Goal: Transaction & Acquisition: Register for event/course

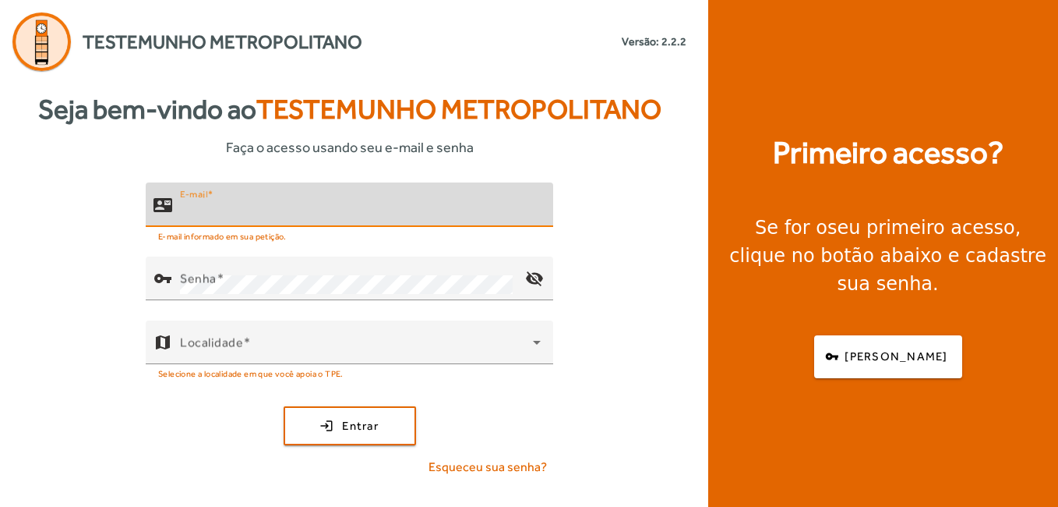
click at [357, 207] on input "E-mail" at bounding box center [360, 211] width 361 height 19
type input "**********"
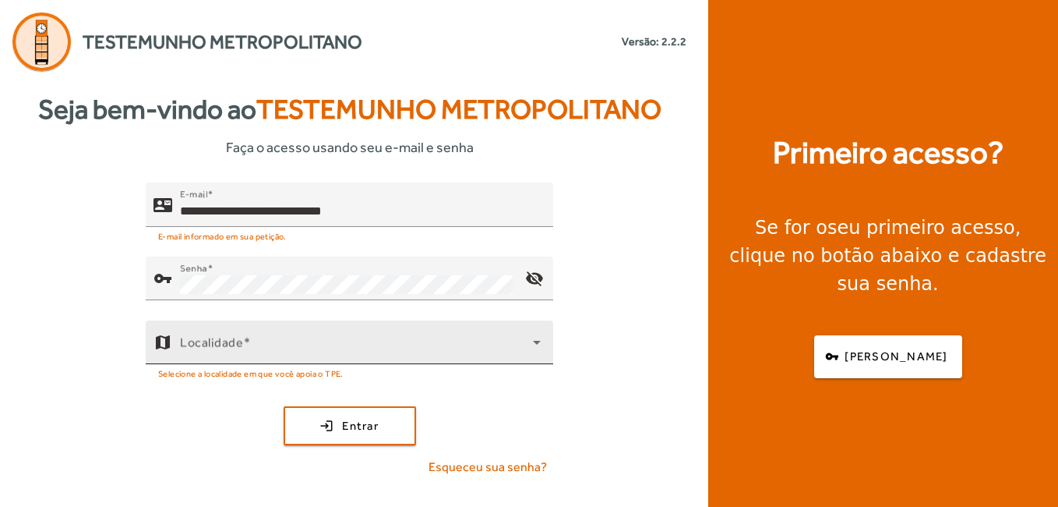
click at [419, 337] on div "Localidade" at bounding box center [360, 342] width 361 height 44
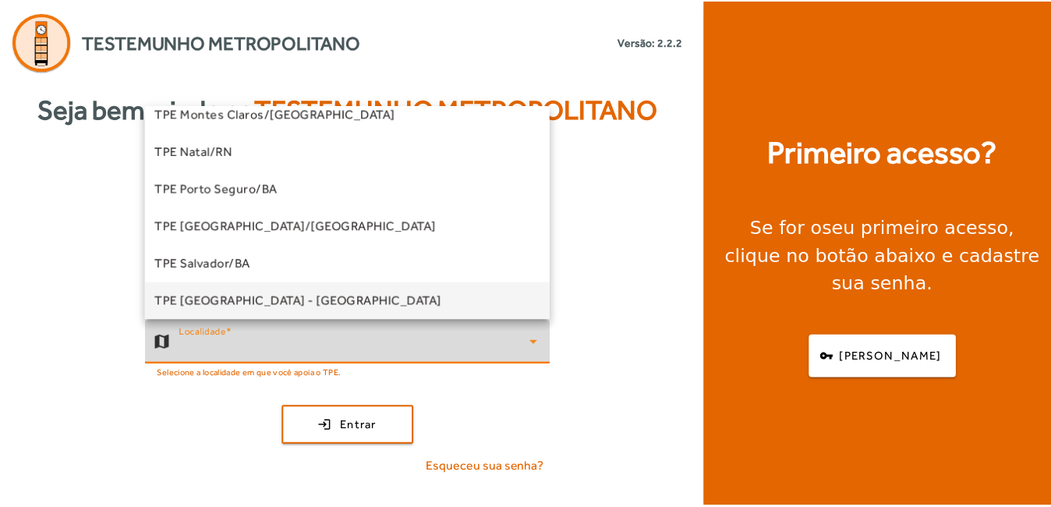
scroll to position [316, 0]
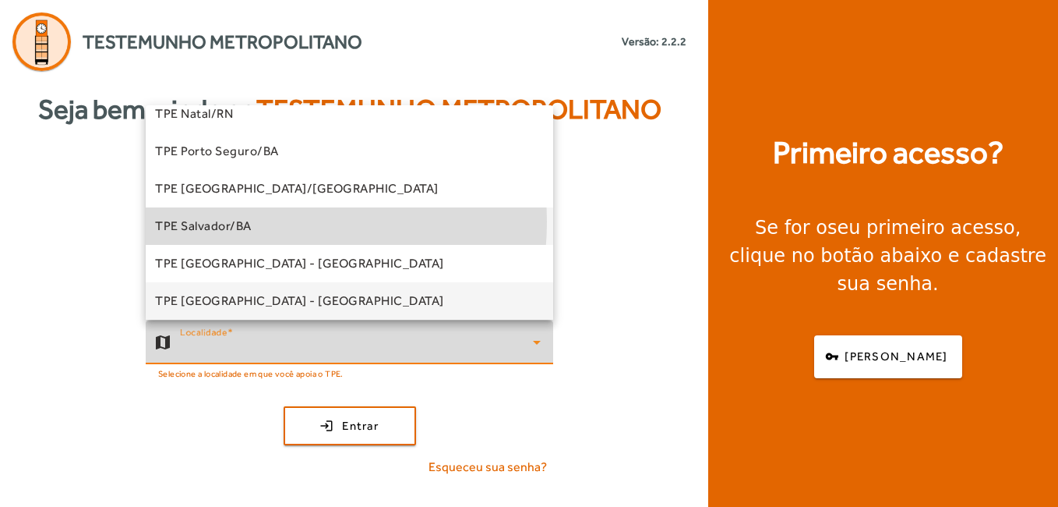
click at [249, 222] on span "TPE Salvador/BA" at bounding box center [203, 226] width 97 height 19
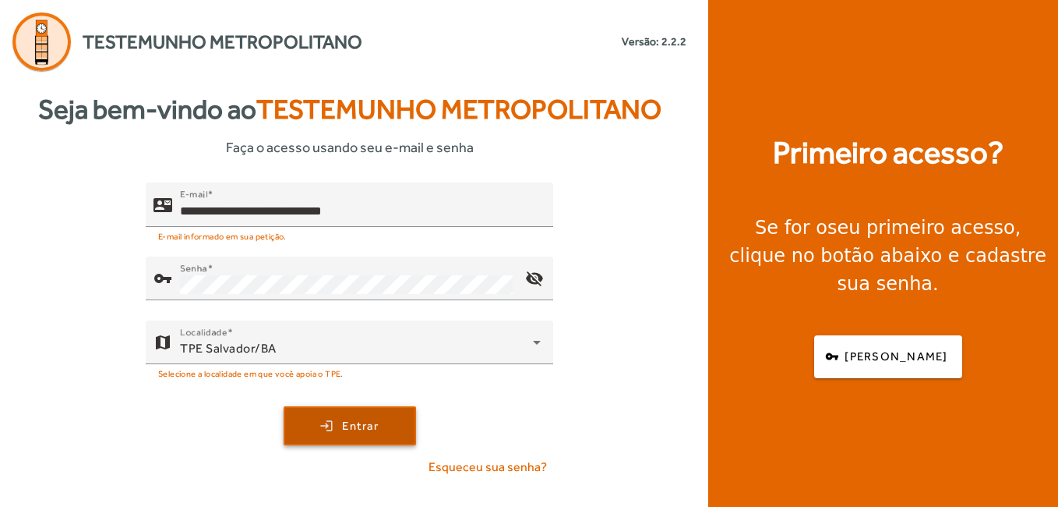
click at [353, 425] on span "Entrar" at bounding box center [360, 426] width 37 height 18
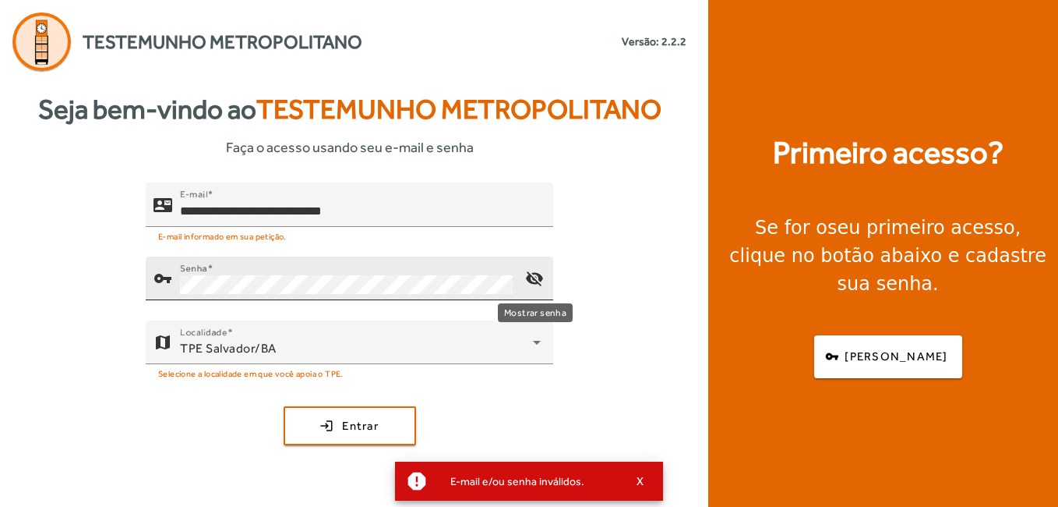
click at [535, 281] on mat-icon "visibility_off" at bounding box center [534, 278] width 37 height 37
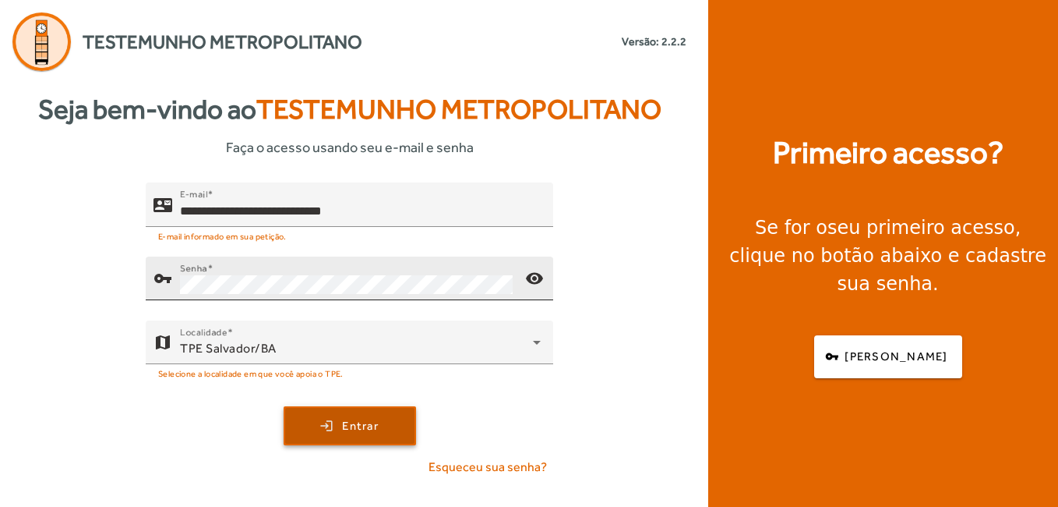
click at [349, 421] on span "Entrar" at bounding box center [360, 426] width 37 height 18
click at [377, 419] on span "Entrar" at bounding box center [360, 426] width 37 height 18
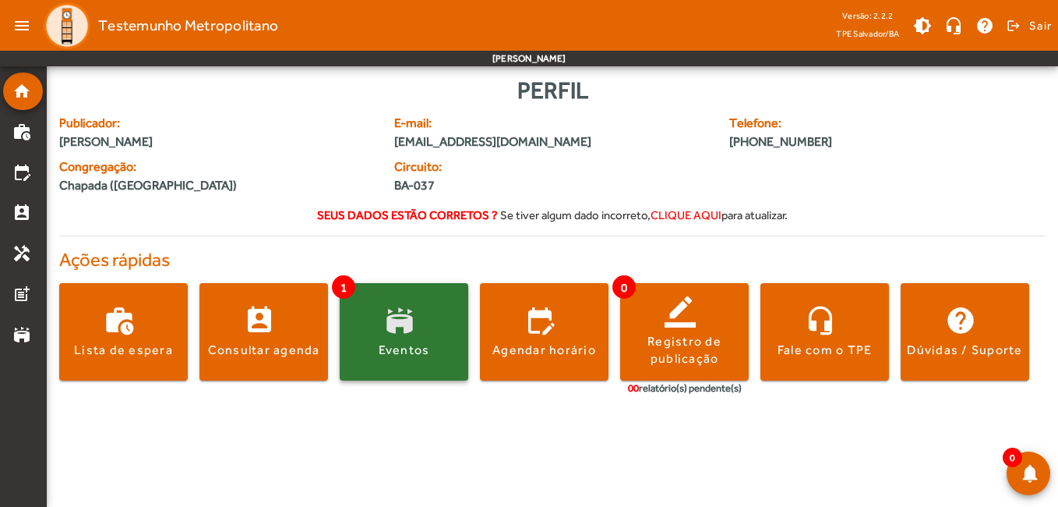
click at [398, 302] on span at bounding box center [404, 331] width 129 height 97
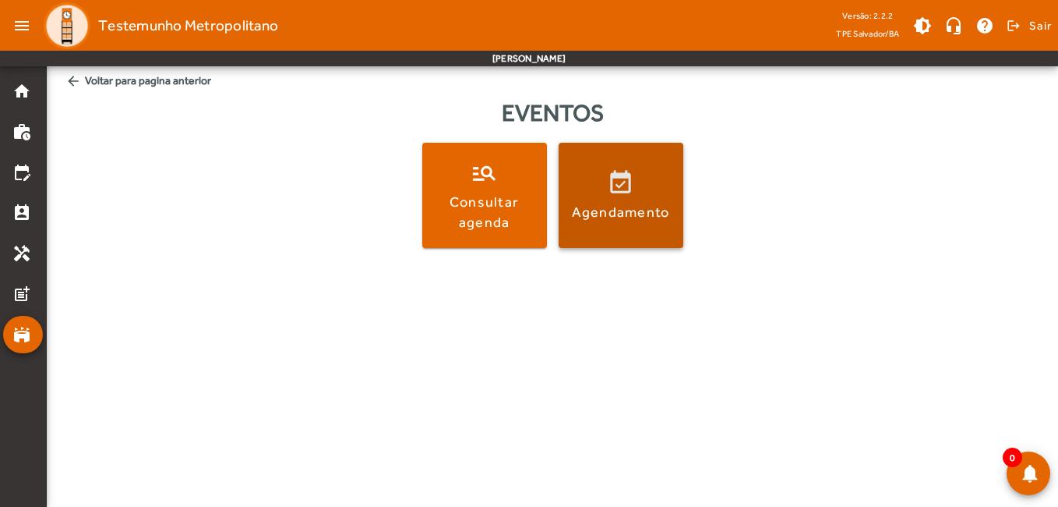
click at [623, 231] on span at bounding box center [621, 195] width 125 height 105
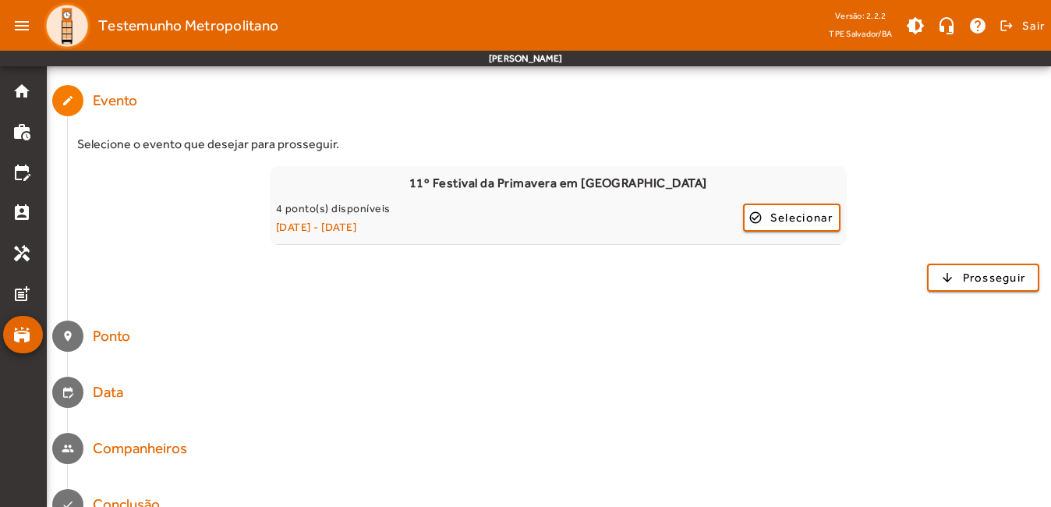
scroll to position [141, 0]
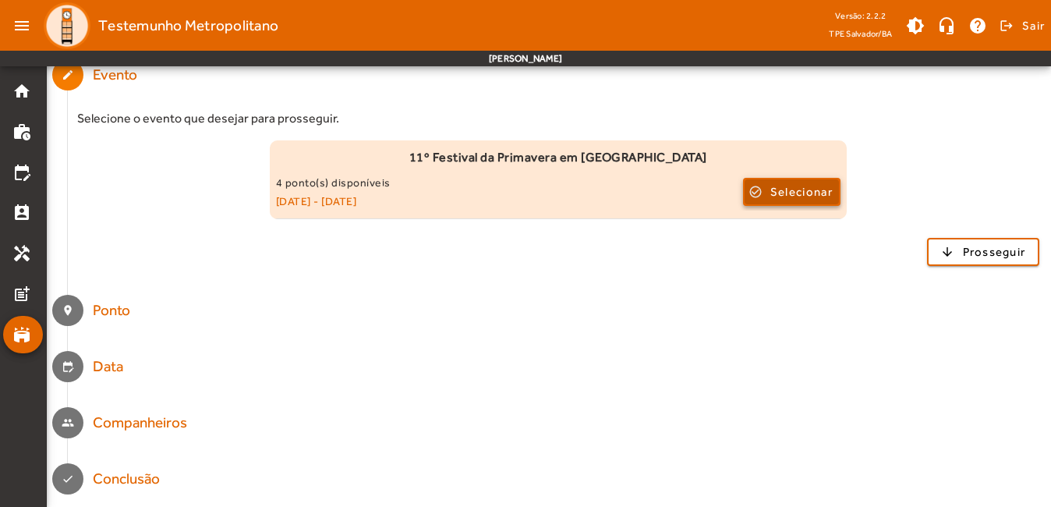
click at [771, 194] on span "Selecionar" at bounding box center [801, 191] width 62 height 19
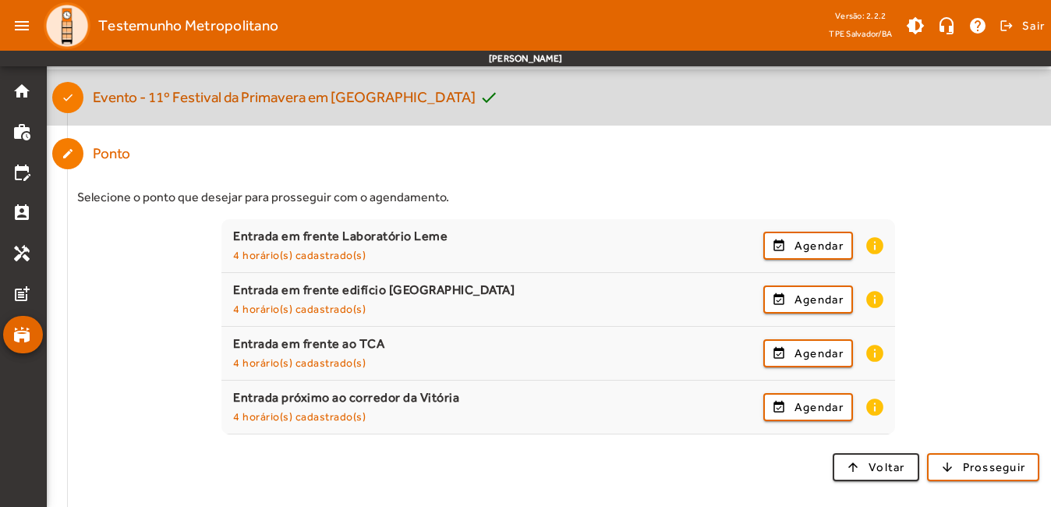
click at [984, 94] on mat-step-header "Completed done Evento - 11º Festival da Primavera em [GEOGRAPHIC_DATA] check" at bounding box center [549, 97] width 1004 height 56
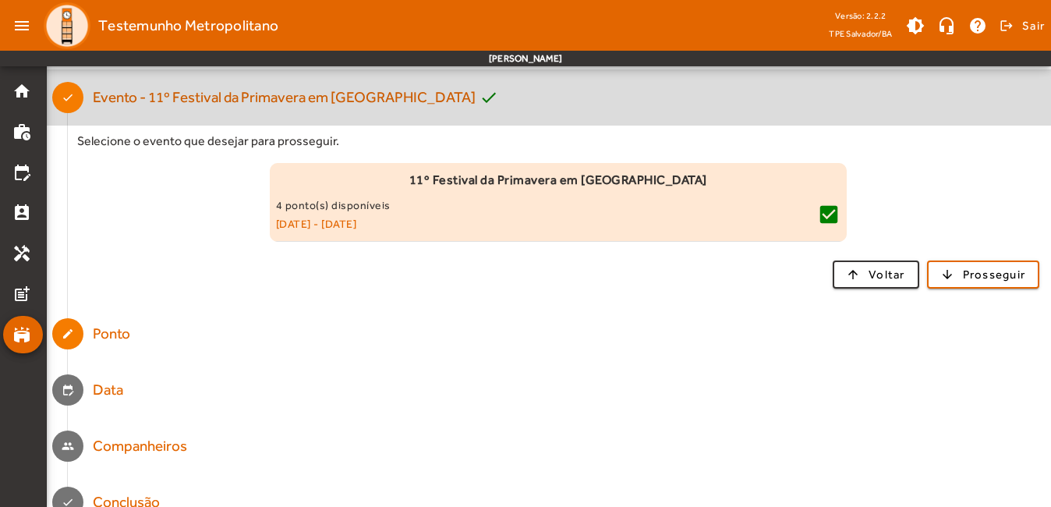
scroll to position [0, 0]
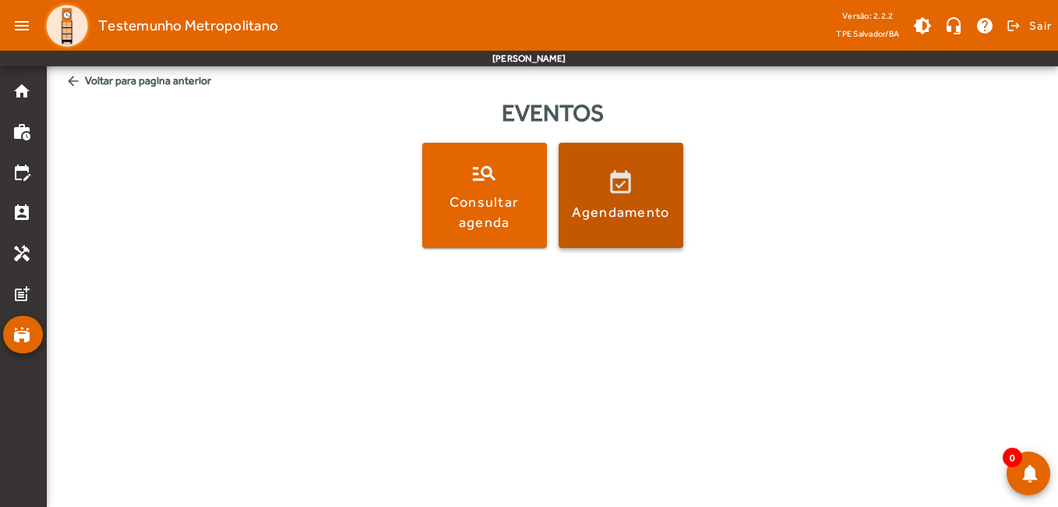
click at [591, 212] on div "Agendamento" at bounding box center [621, 211] width 98 height 19
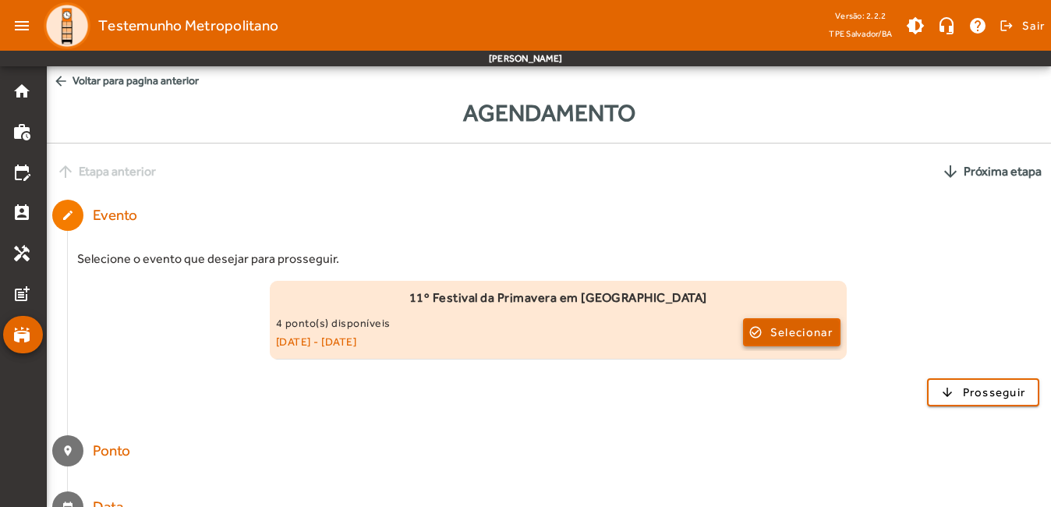
click at [782, 331] on span "Selecionar" at bounding box center [801, 332] width 62 height 19
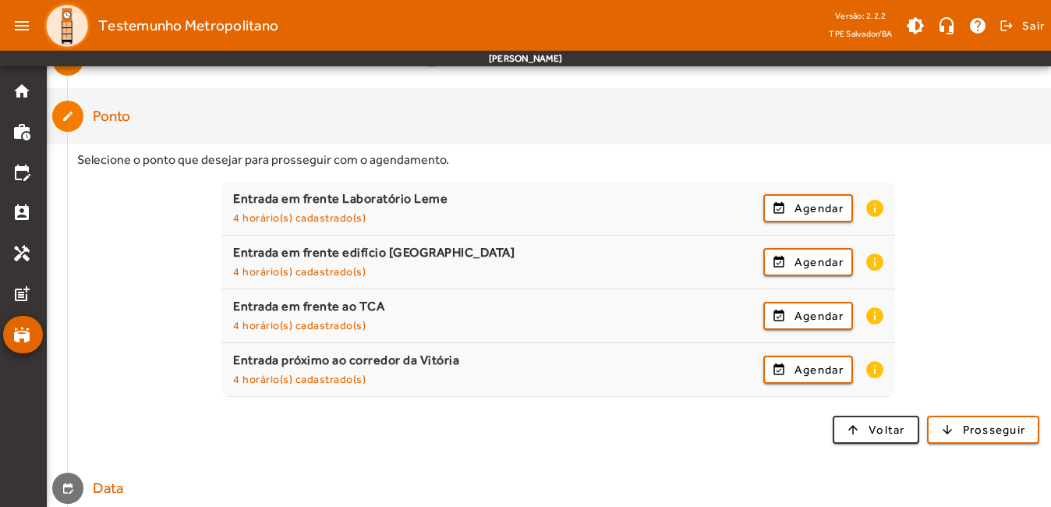
scroll to position [181, 0]
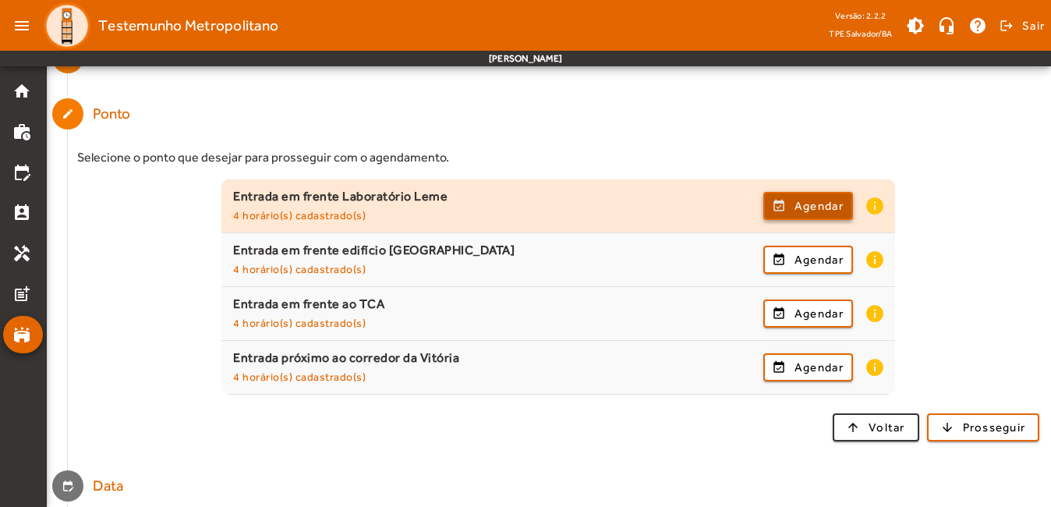
click at [825, 217] on span "button" at bounding box center [808, 205] width 87 height 37
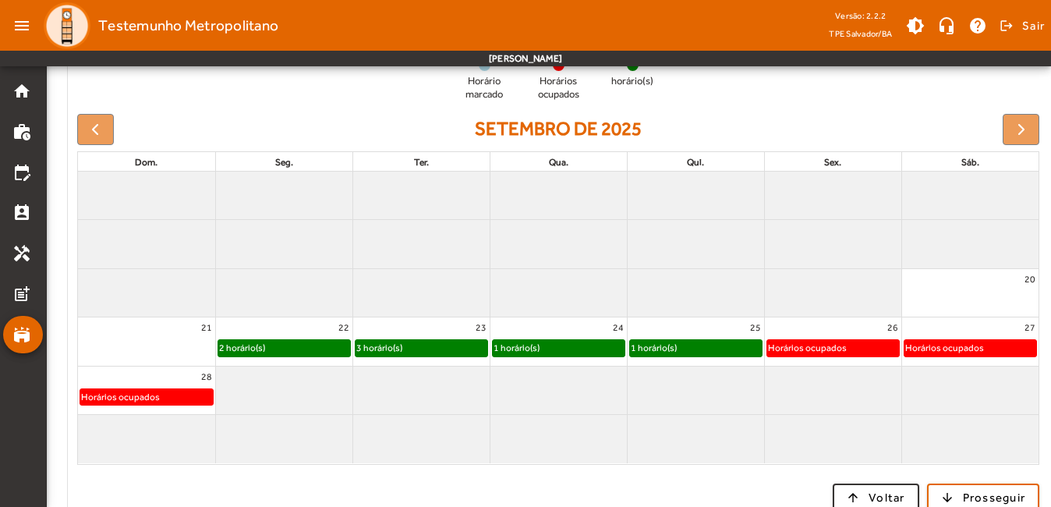
scroll to position [359, 0]
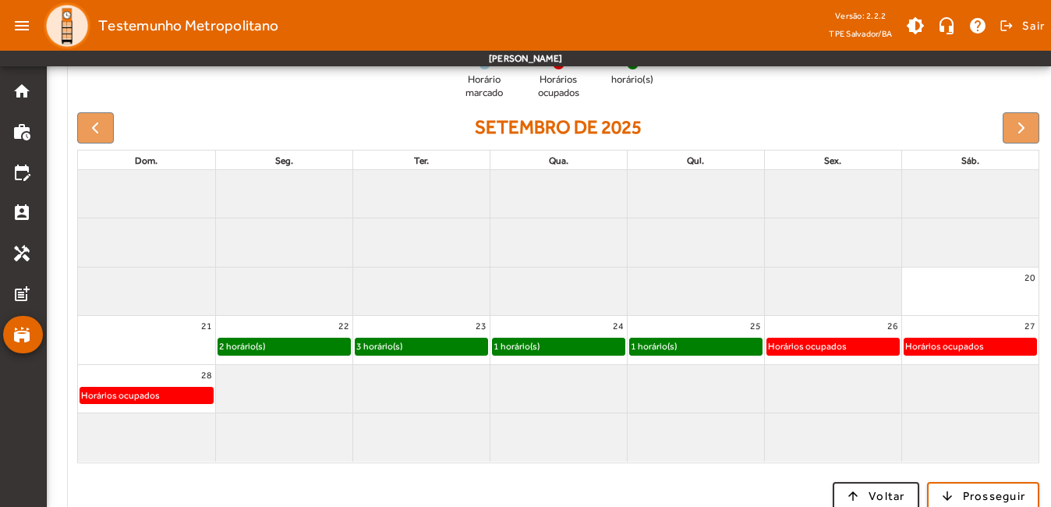
click at [690, 350] on div "1 horário(s)" at bounding box center [696, 346] width 132 height 16
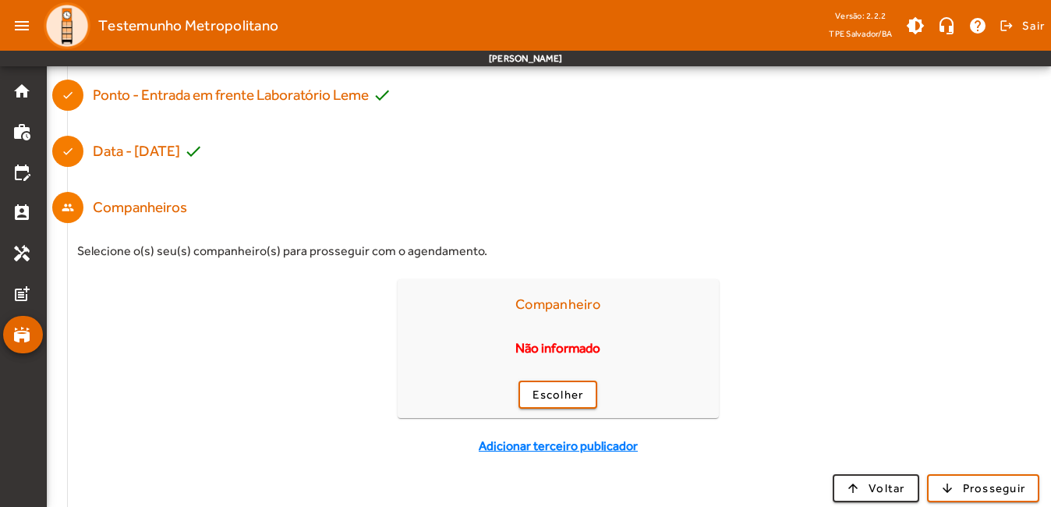
scroll to position [203, 0]
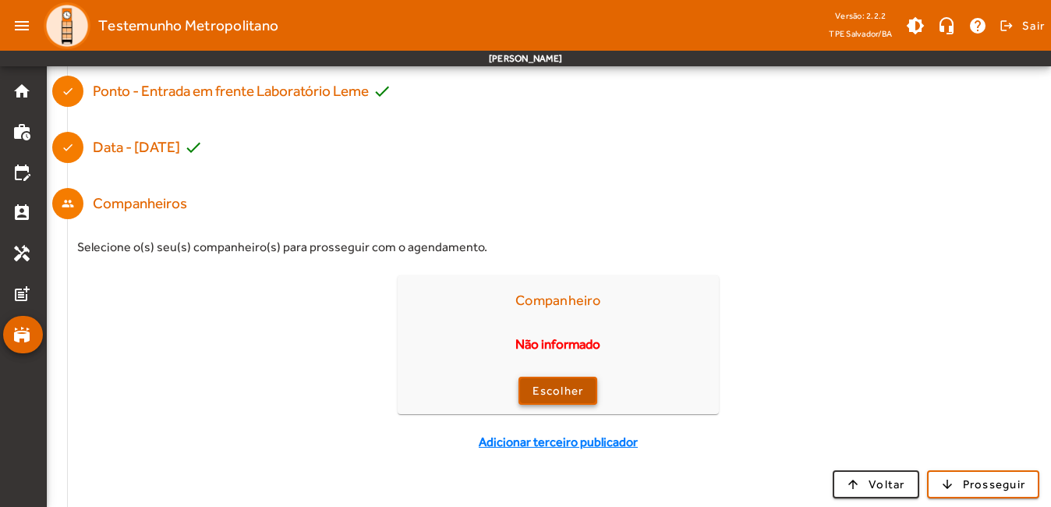
click at [549, 392] on span "Escolher" at bounding box center [557, 391] width 51 height 18
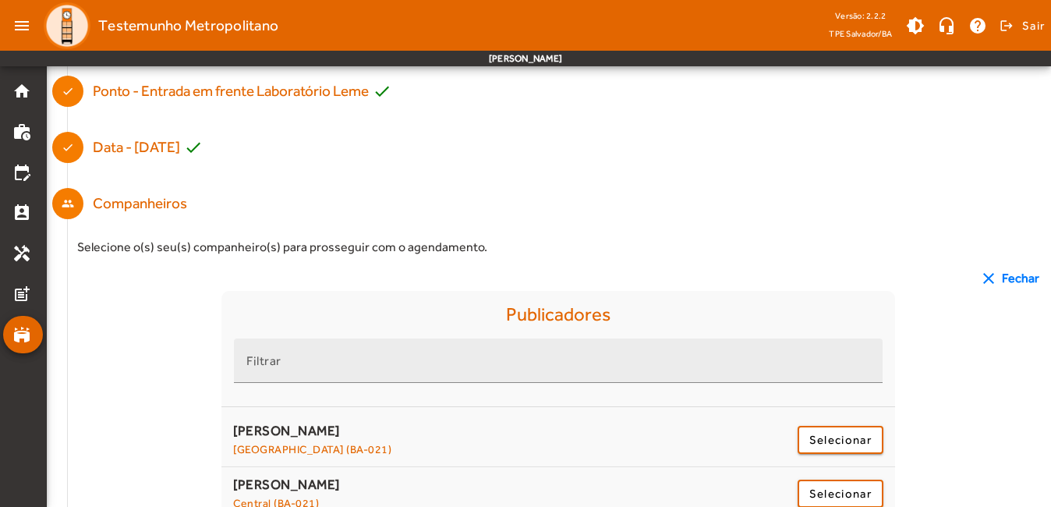
click at [521, 387] on div at bounding box center [558, 391] width 648 height 17
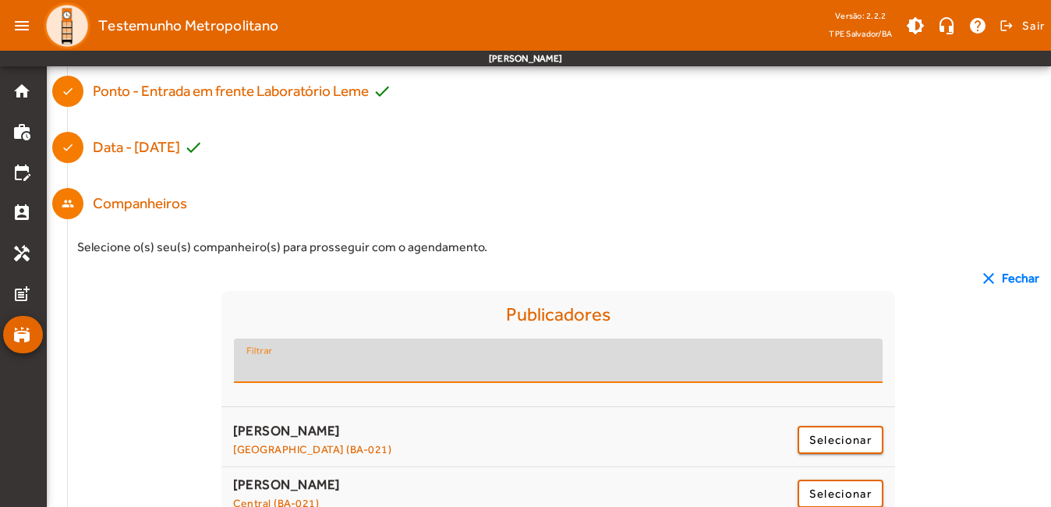
click at [486, 363] on input "Filtrar" at bounding box center [557, 367] width 623 height 19
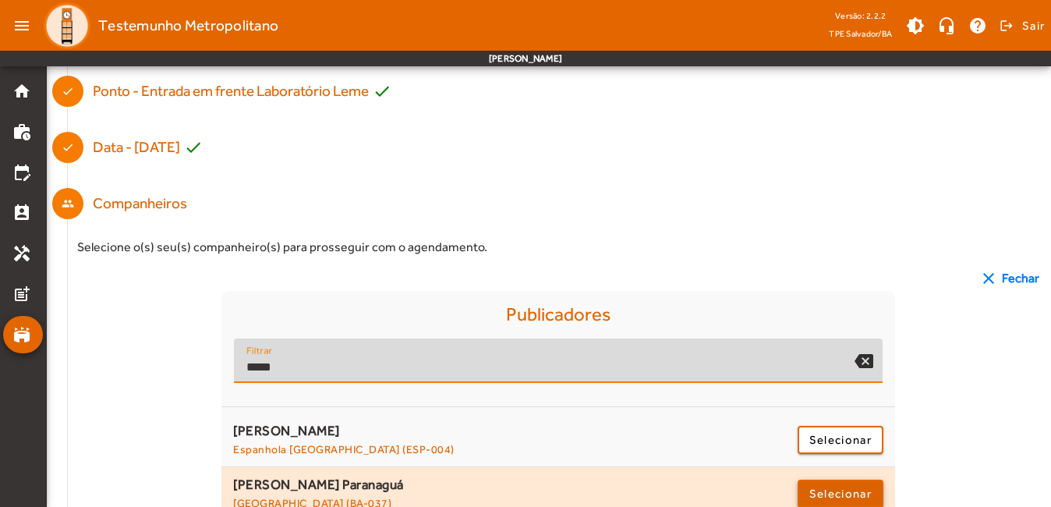
type input "****"
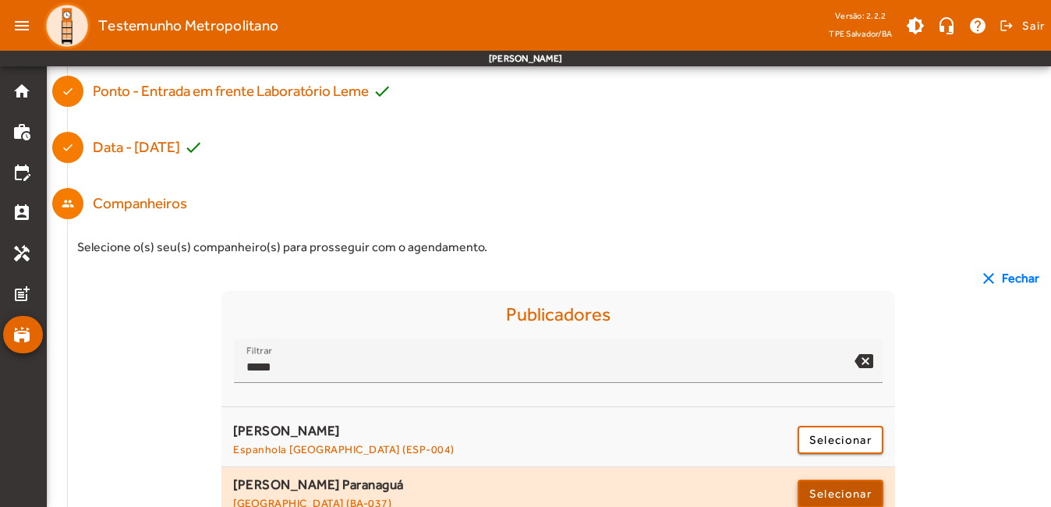
click at [856, 497] on span "Selecionar" at bounding box center [840, 493] width 62 height 19
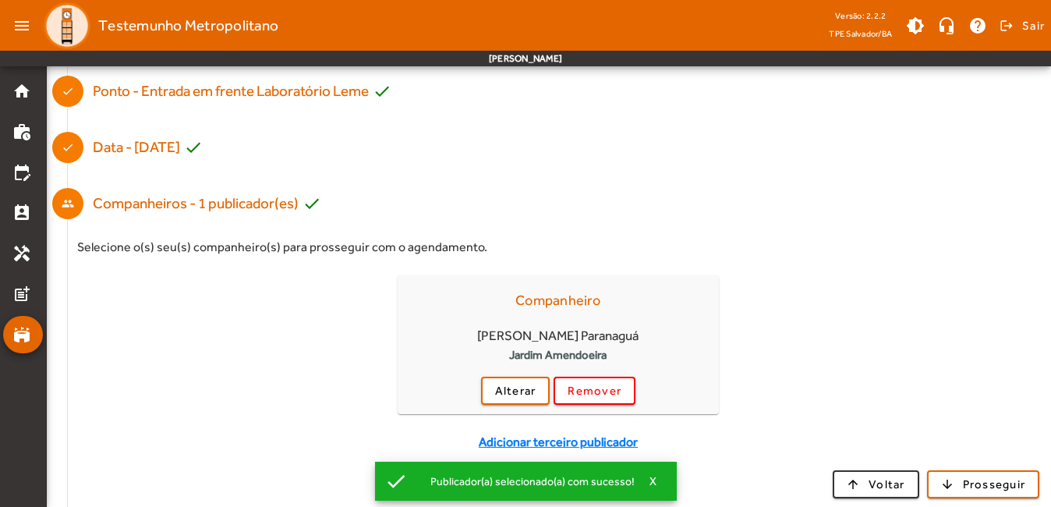
scroll to position [267, 0]
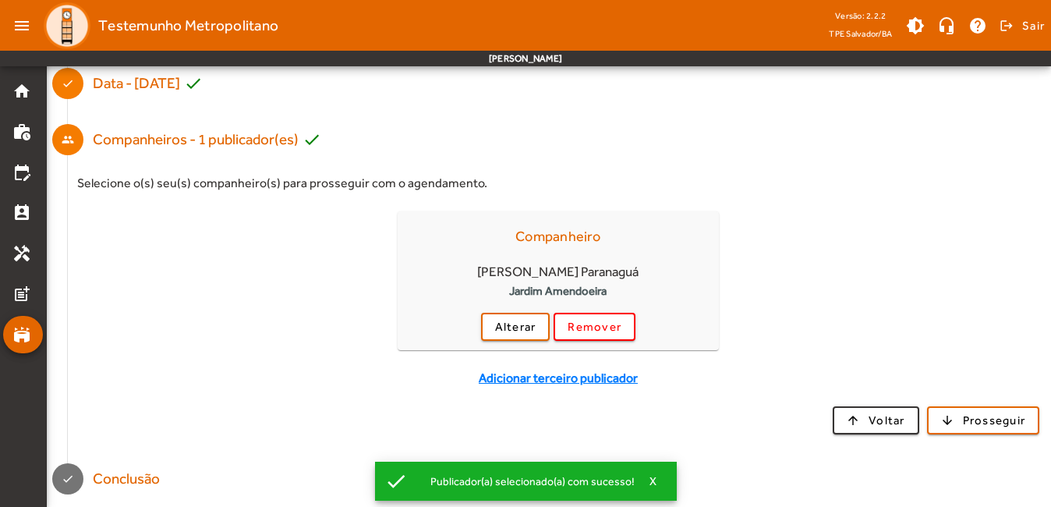
click at [508, 381] on span "Adicionar terceiro publicador" at bounding box center [558, 378] width 159 height 19
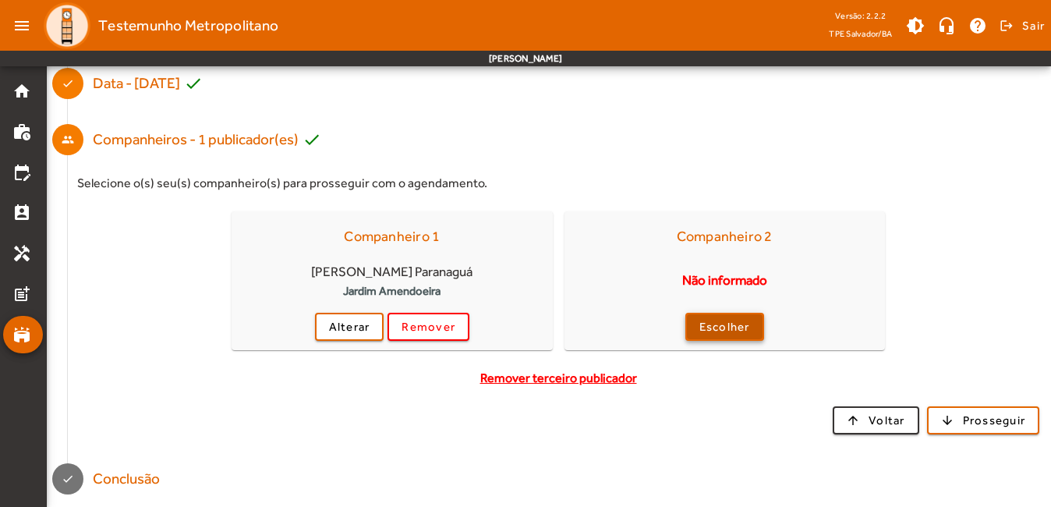
click at [729, 334] on span "Escolher" at bounding box center [724, 327] width 51 height 18
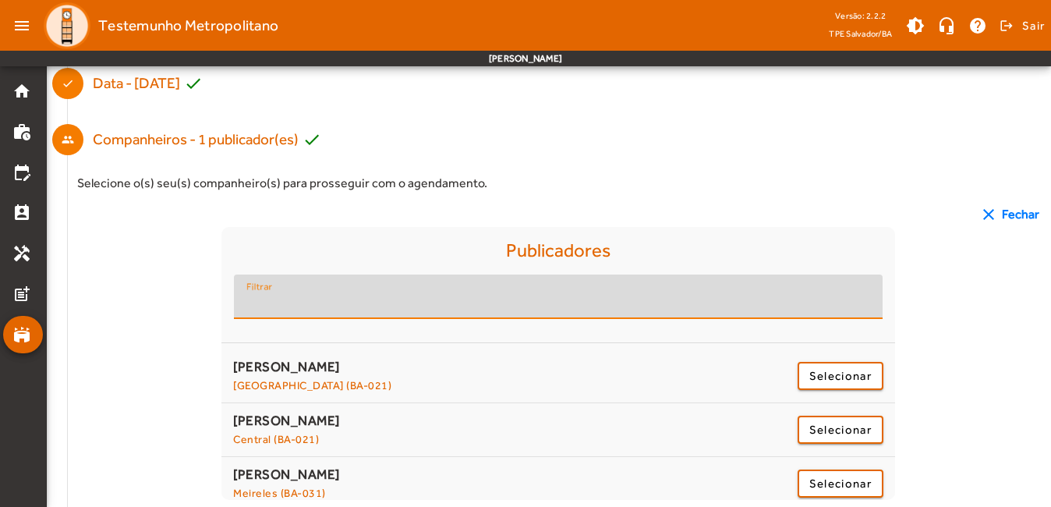
click at [403, 304] on input "Filtrar" at bounding box center [557, 303] width 623 height 19
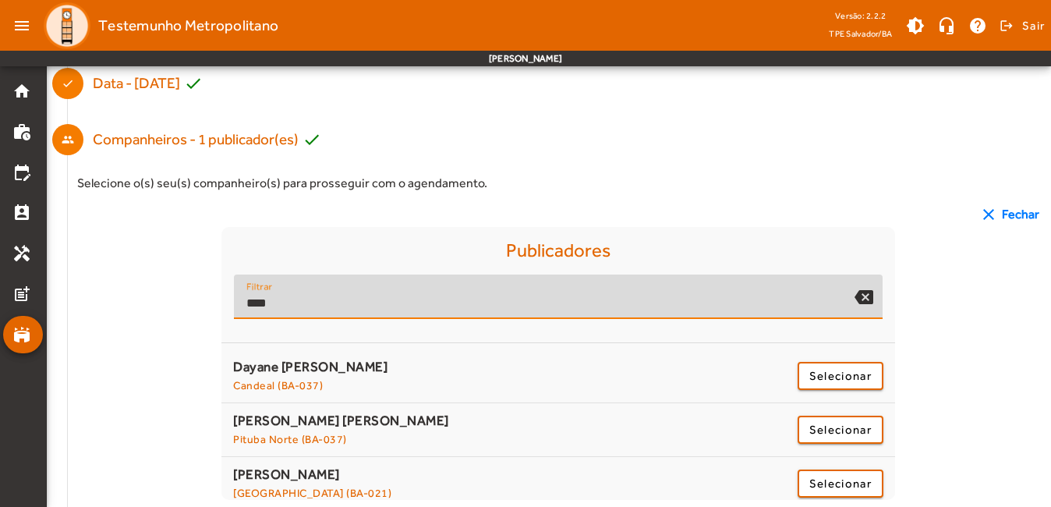
scroll to position [224, 0]
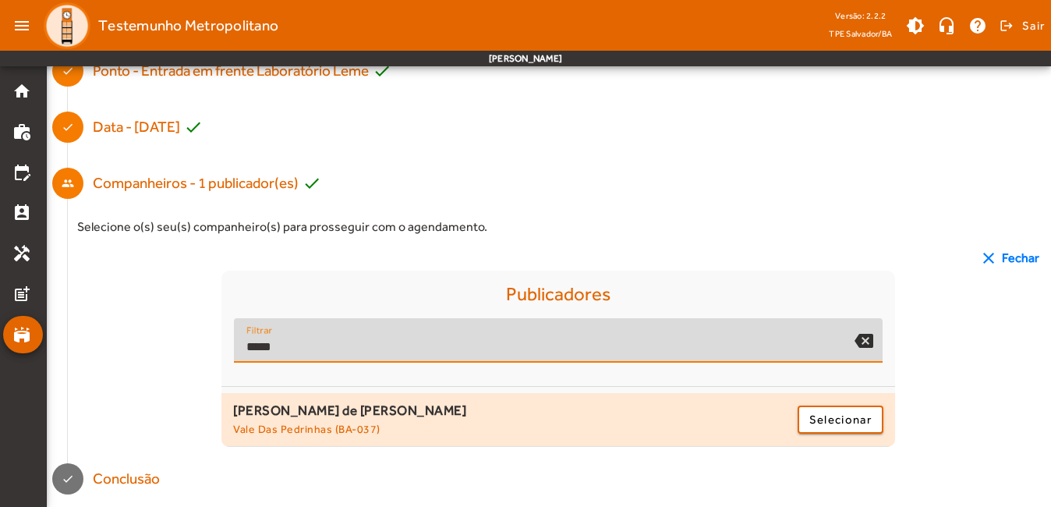
type input "*****"
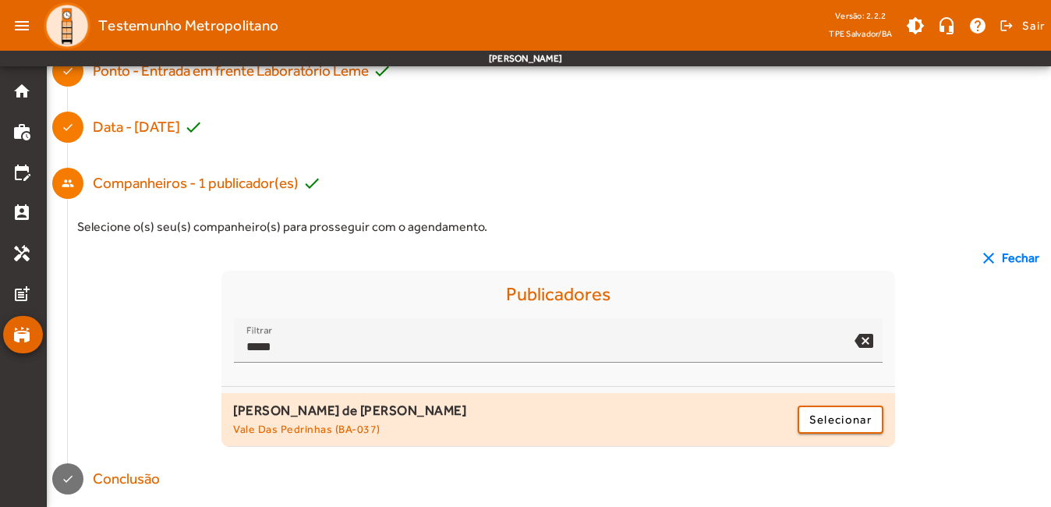
click at [344, 420] on div "[PERSON_NAME] de [PERSON_NAME] Vale Das Pedrinhas (BA-037)" at bounding box center [513, 419] width 560 height 37
click at [825, 419] on span "Selecionar" at bounding box center [840, 419] width 62 height 19
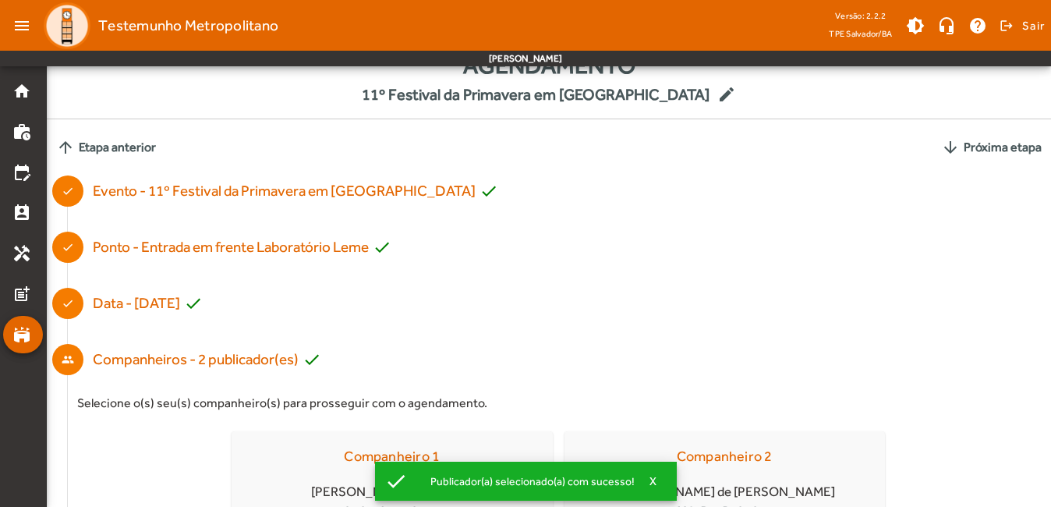
scroll to position [25, 0]
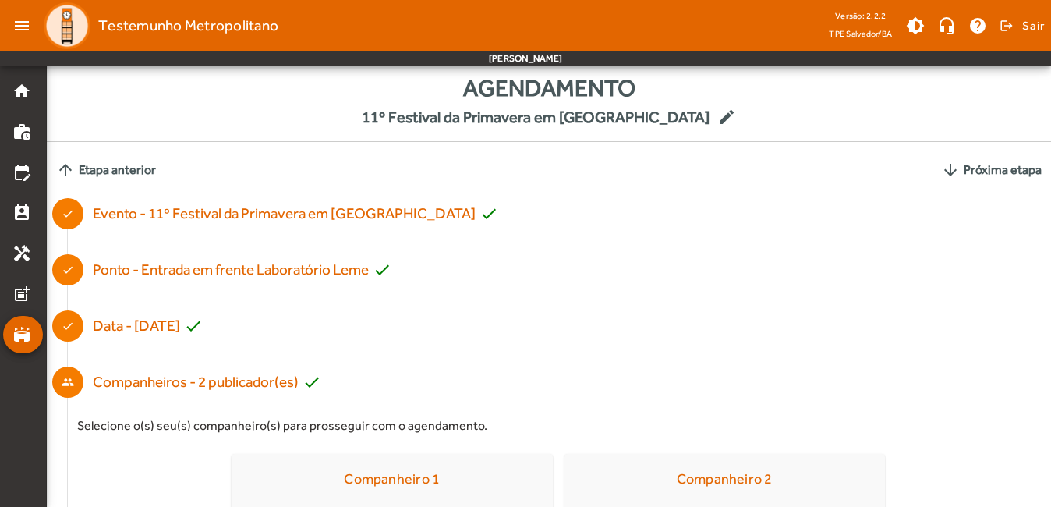
click at [821, 89] on span "Agendamento" at bounding box center [549, 87] width 1004 height 35
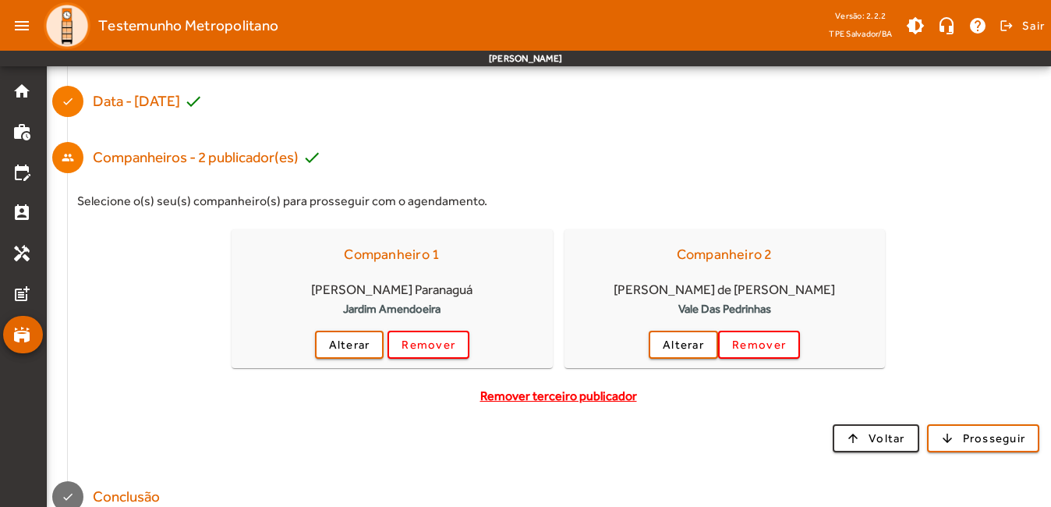
scroll to position [267, 0]
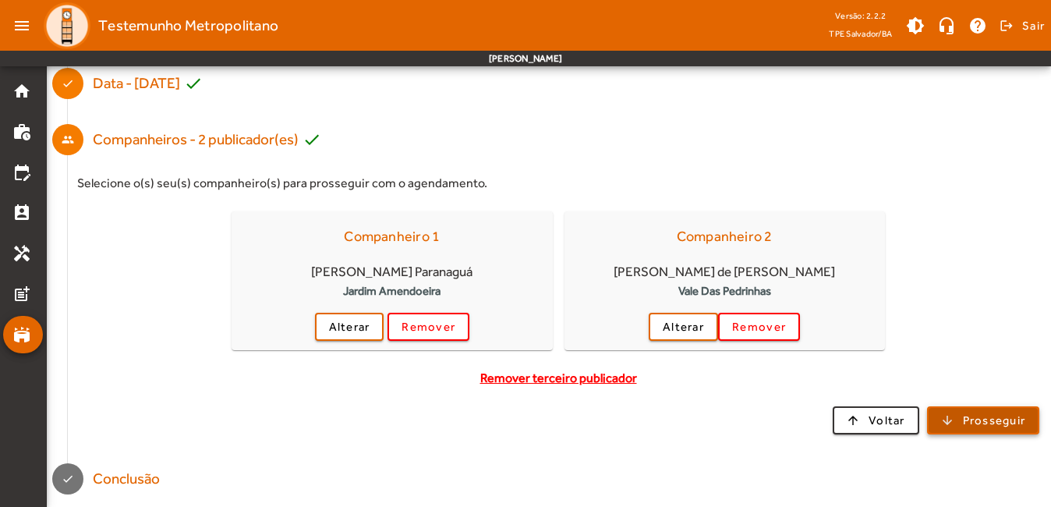
click at [970, 419] on span "Prosseguir" at bounding box center [993, 420] width 63 height 18
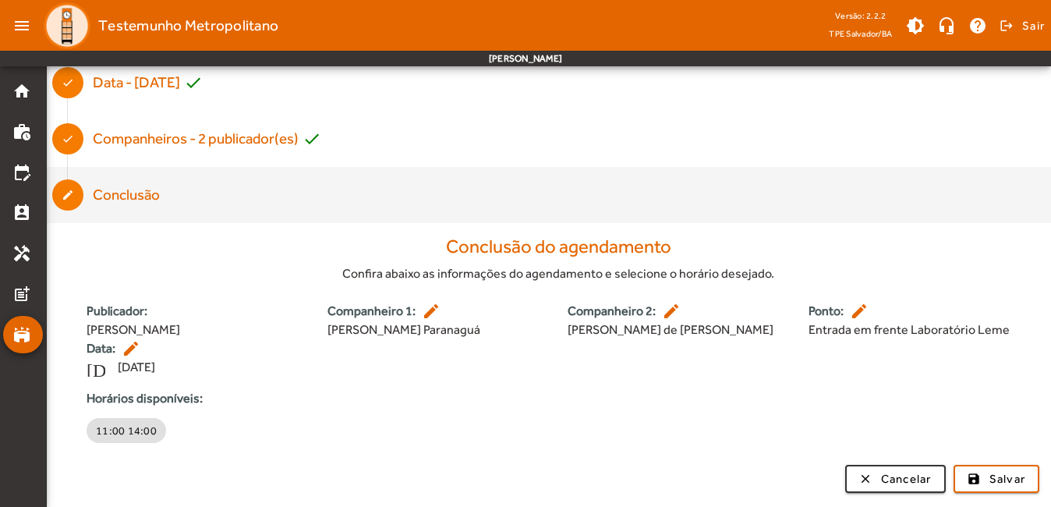
scroll to position [270, 0]
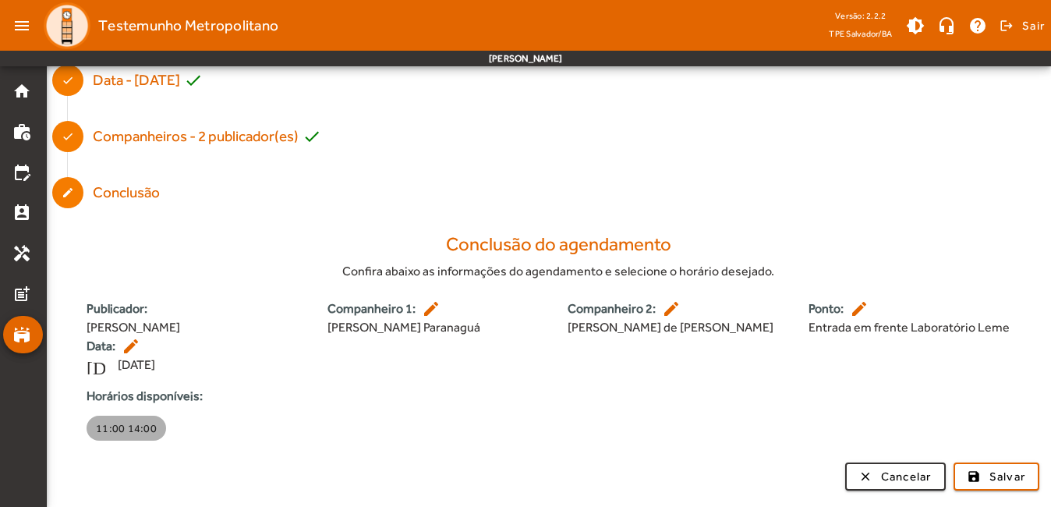
click at [145, 430] on span "11:00 14:00" at bounding box center [126, 428] width 61 height 16
click at [145, 430] on span "11:00 14:00" at bounding box center [148, 428] width 61 height 16
click at [145, 430] on span "11:00 14:00" at bounding box center [126, 428] width 61 height 16
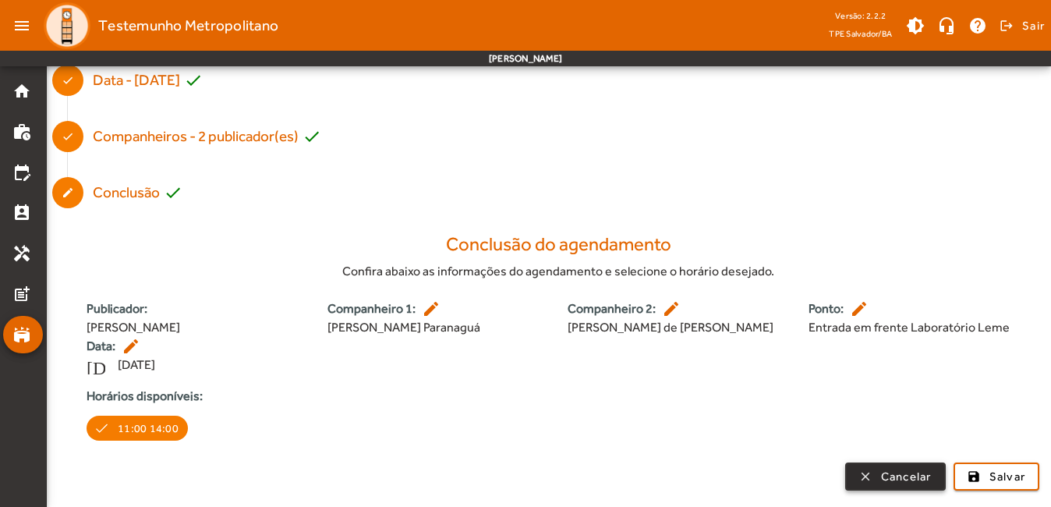
click at [882, 482] on span "Cancelar" at bounding box center [906, 477] width 51 height 18
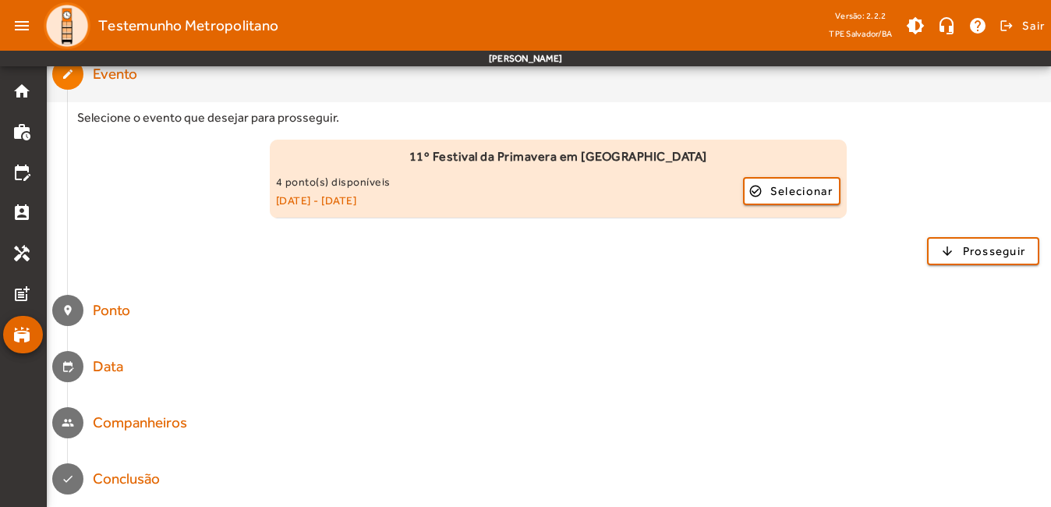
scroll to position [0, 0]
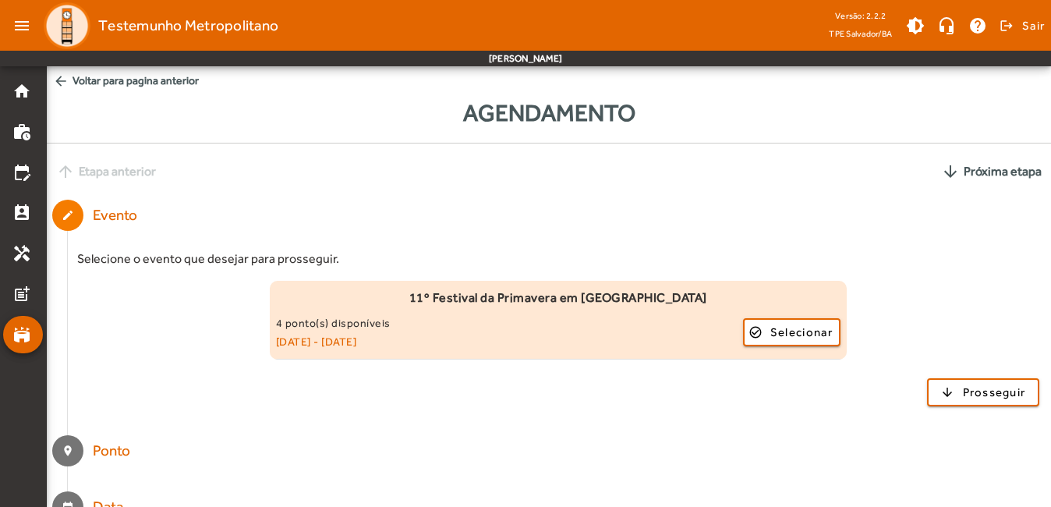
click at [413, 328] on div "4 ponto(s) disponíveis" at bounding box center [509, 322] width 467 height 19
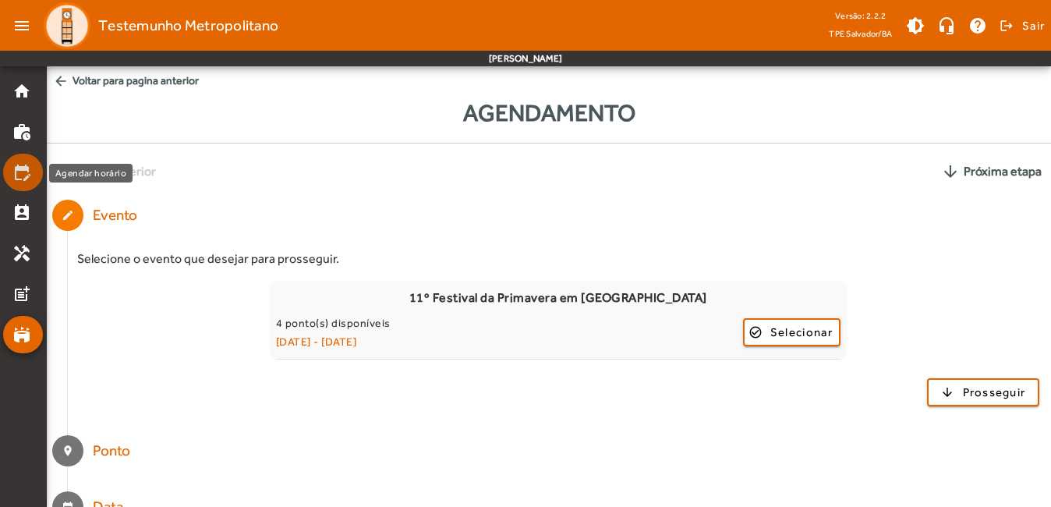
click at [30, 173] on mat-icon "edit_calendar" at bounding box center [21, 172] width 19 height 19
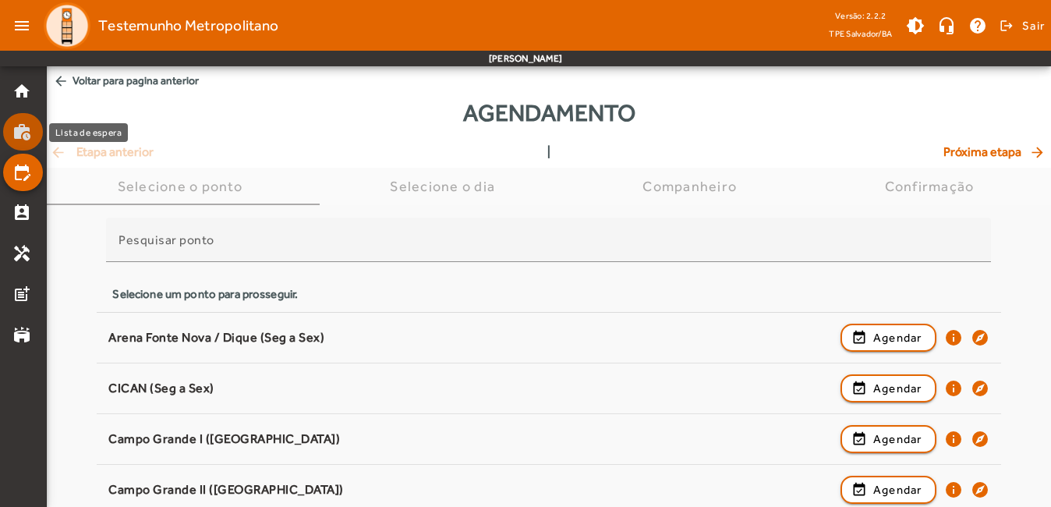
click at [17, 132] on mat-icon "work_history" at bounding box center [21, 131] width 19 height 19
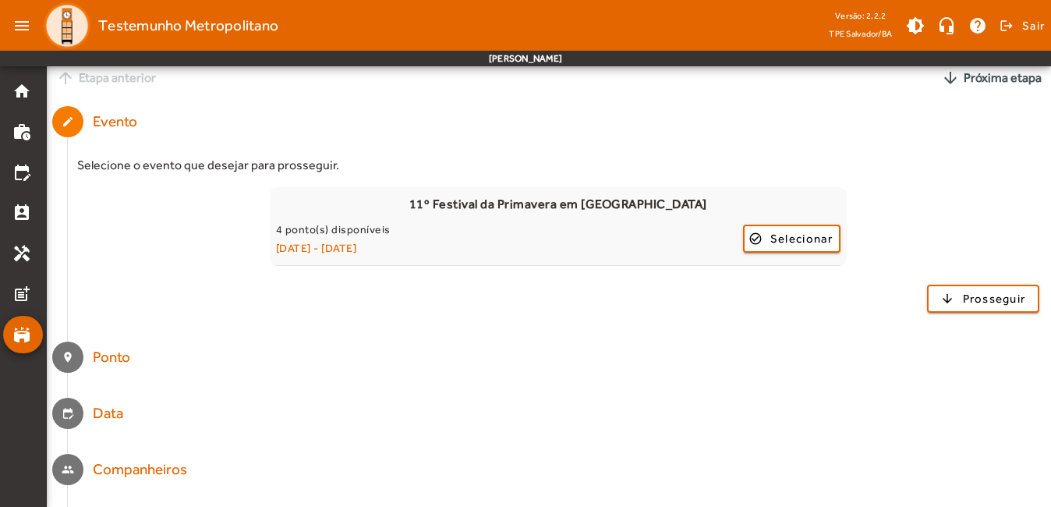
scroll to position [141, 0]
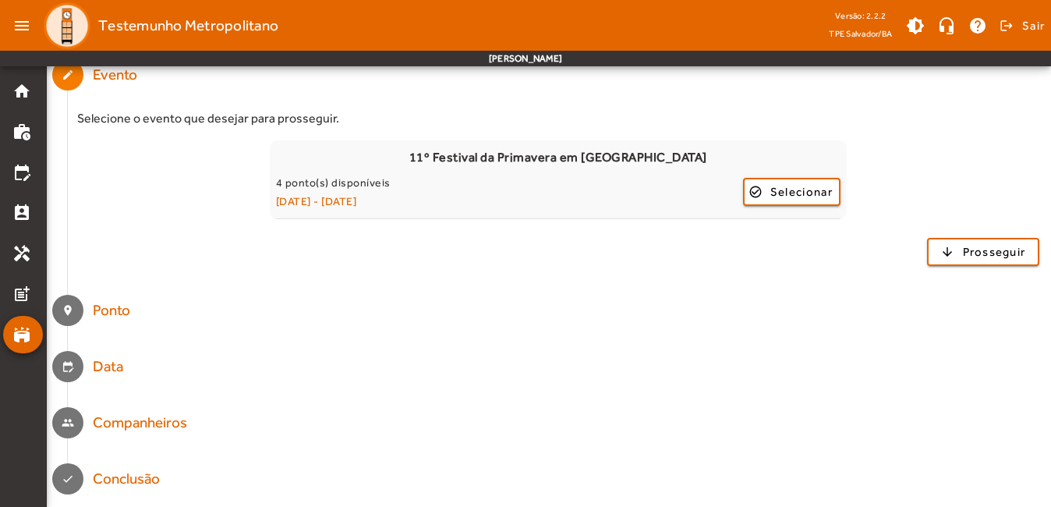
click at [112, 317] on div "Ponto" at bounding box center [112, 310] width 39 height 23
click at [103, 311] on div "Ponto" at bounding box center [112, 310] width 39 height 23
drag, startPoint x: 103, startPoint y: 311, endPoint x: 103, endPoint y: 367, distance: 56.1
click at [103, 367] on div "Data" at bounding box center [112, 366] width 39 height 23
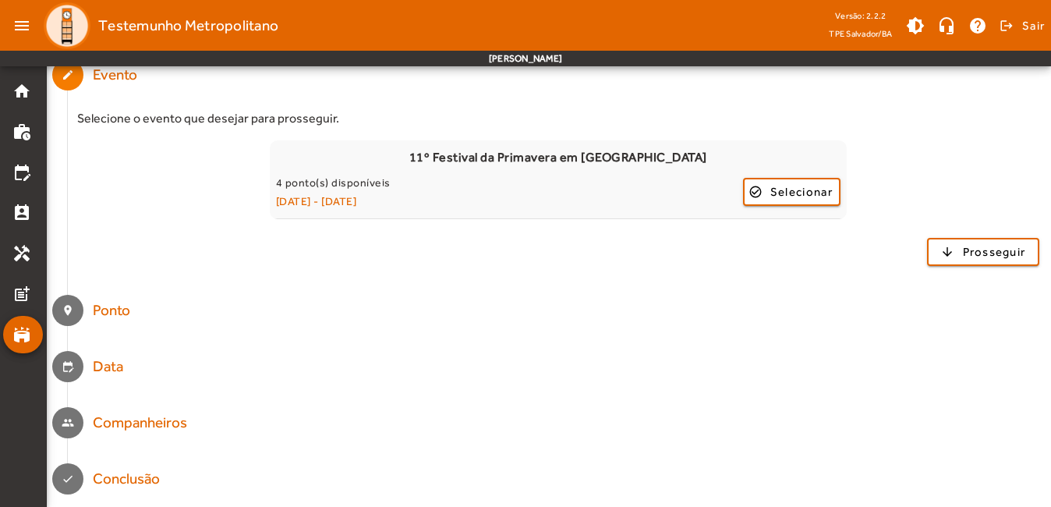
click at [149, 416] on div "Companheiros" at bounding box center [140, 422] width 94 height 23
click at [994, 251] on span "Prosseguir" at bounding box center [993, 252] width 63 height 18
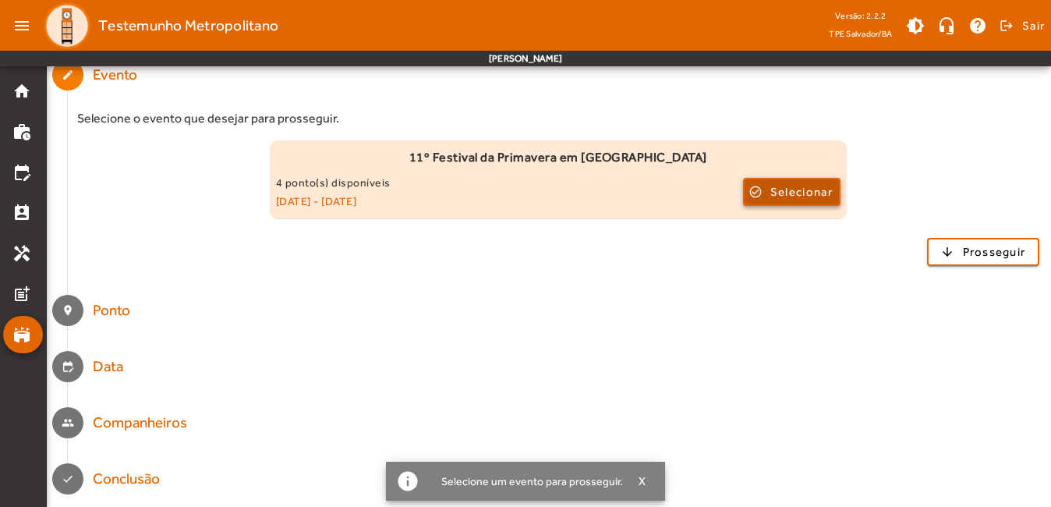
click at [804, 188] on span "Selecionar" at bounding box center [801, 191] width 62 height 19
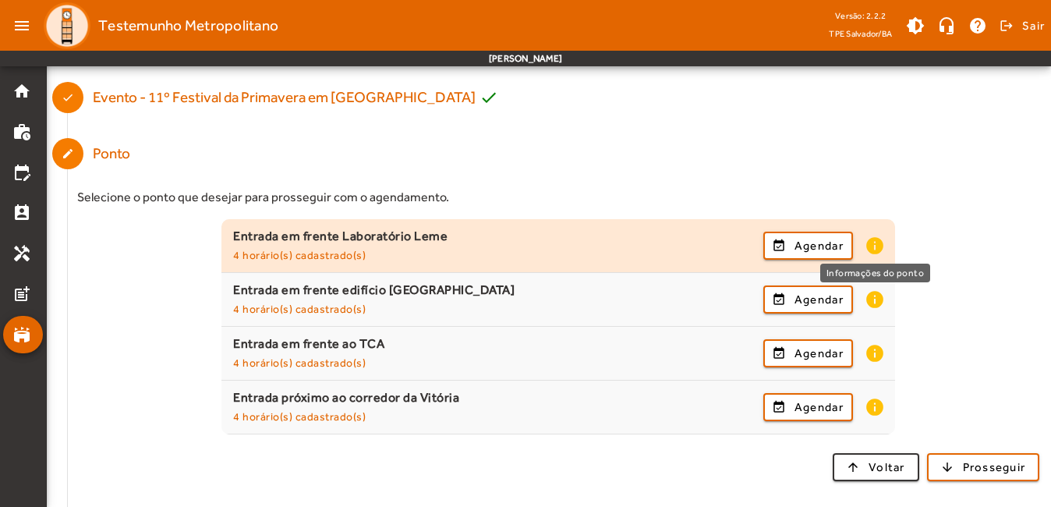
click at [878, 235] on mat-icon "info" at bounding box center [873, 245] width 19 height 20
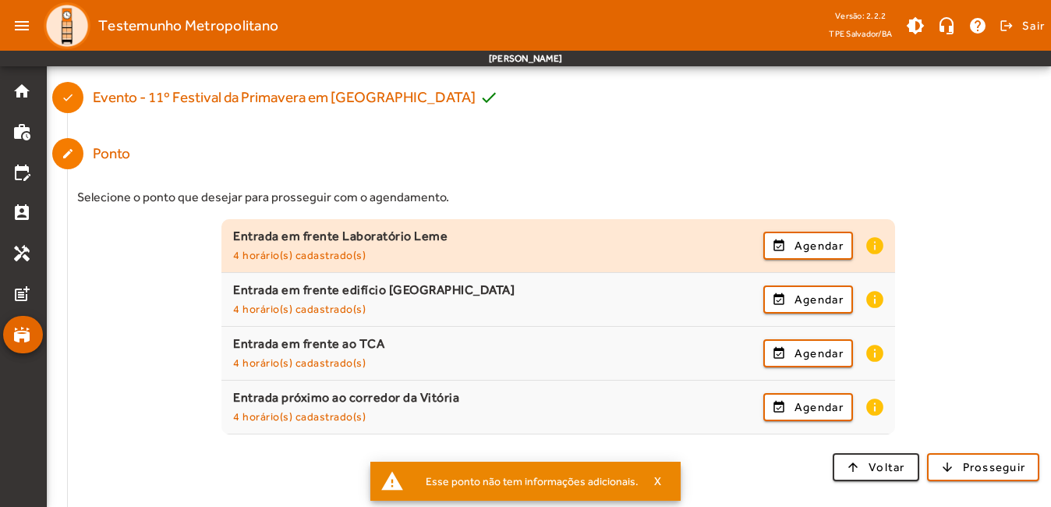
click at [877, 242] on mat-icon "info" at bounding box center [873, 245] width 19 height 20
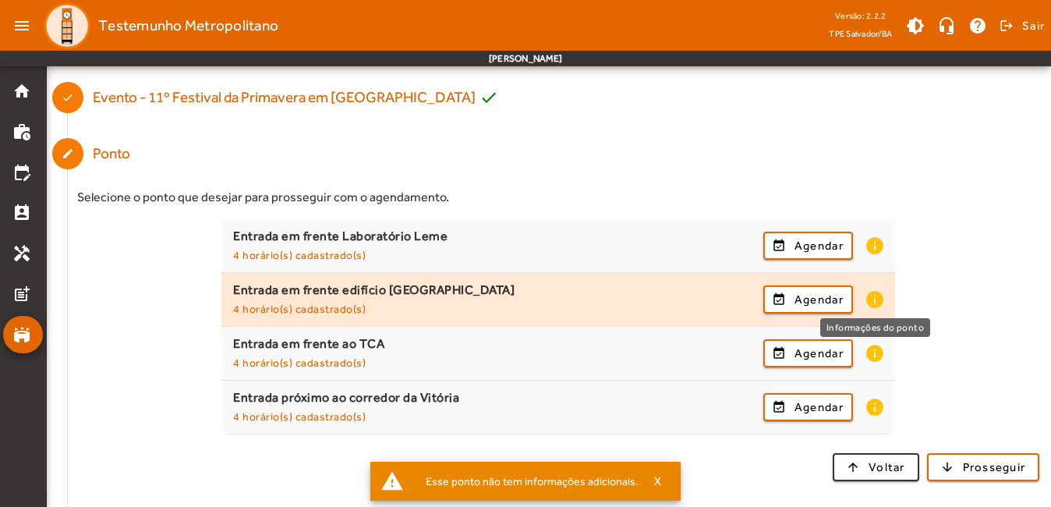
click at [870, 294] on mat-icon "info" at bounding box center [873, 299] width 19 height 20
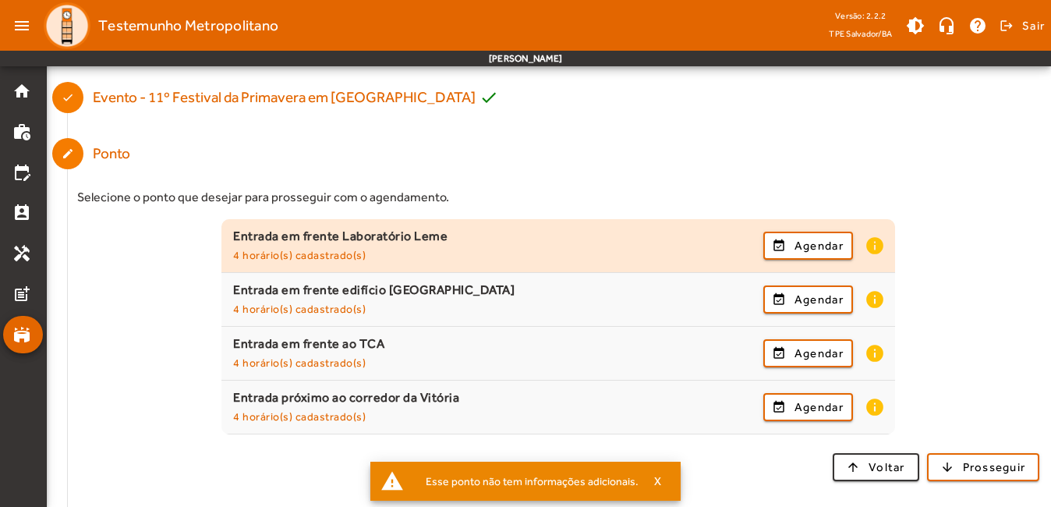
click at [338, 257] on small "4 horário(s) cadastrado(s)" at bounding box center [299, 255] width 132 height 12
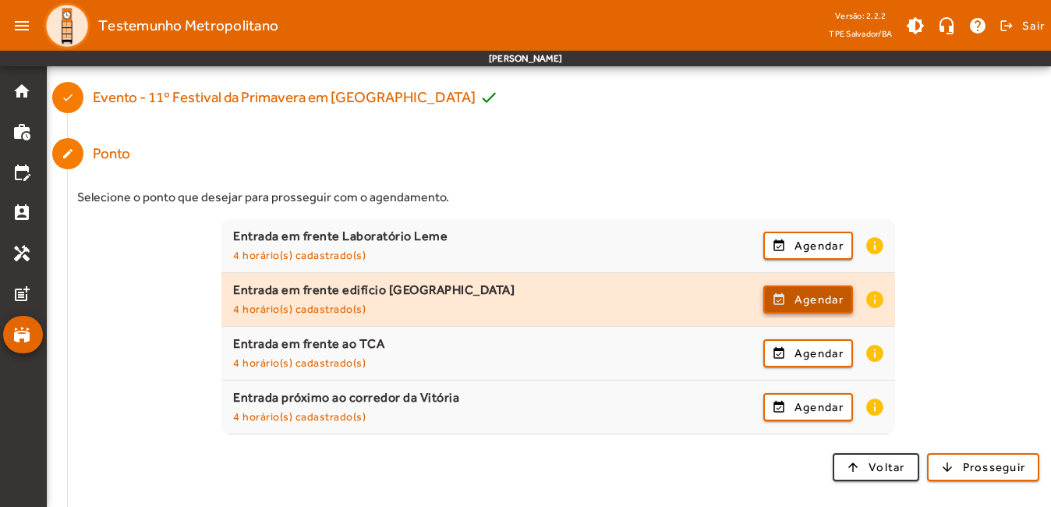
click at [794, 313] on button "event_available Agendar" at bounding box center [808, 299] width 90 height 28
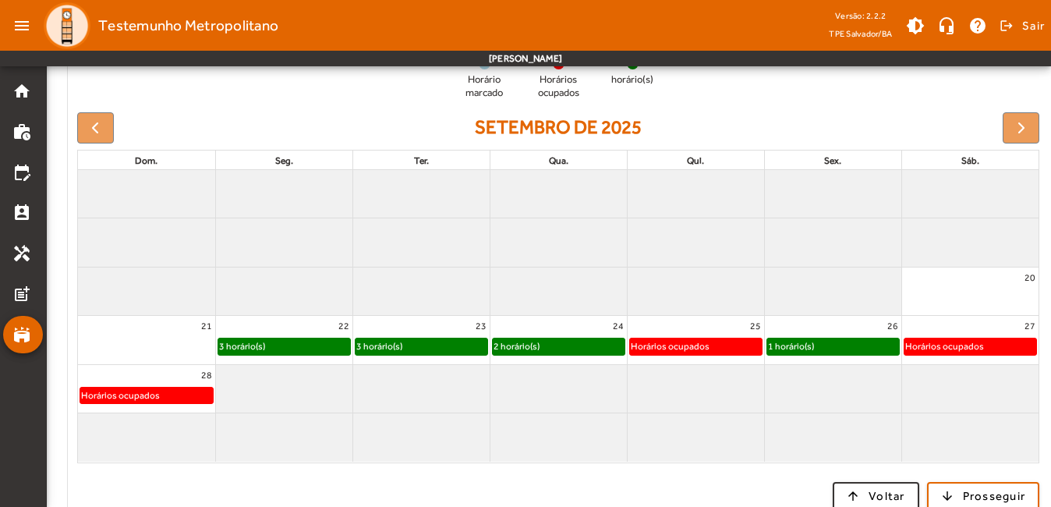
scroll to position [360, 0]
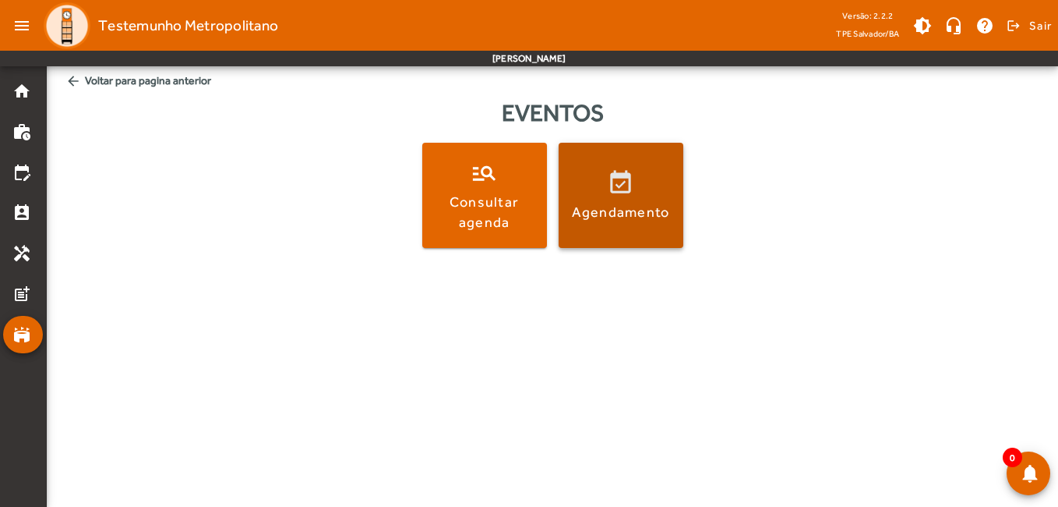
click at [628, 189] on span at bounding box center [621, 195] width 125 height 37
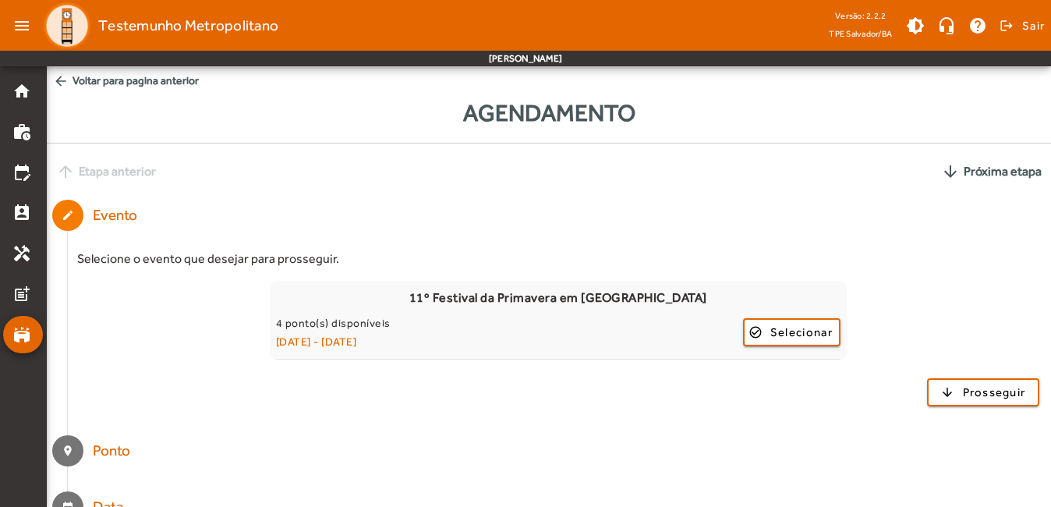
drag, startPoint x: 1050, startPoint y: 155, endPoint x: 1061, endPoint y: 226, distance: 71.8
click at [1051, 226] on html "menu Testemunho Metropolitano Versão: 2.2.2 [GEOGRAPHIC_DATA]/BA brightness_med…" at bounding box center [525, 253] width 1051 height 507
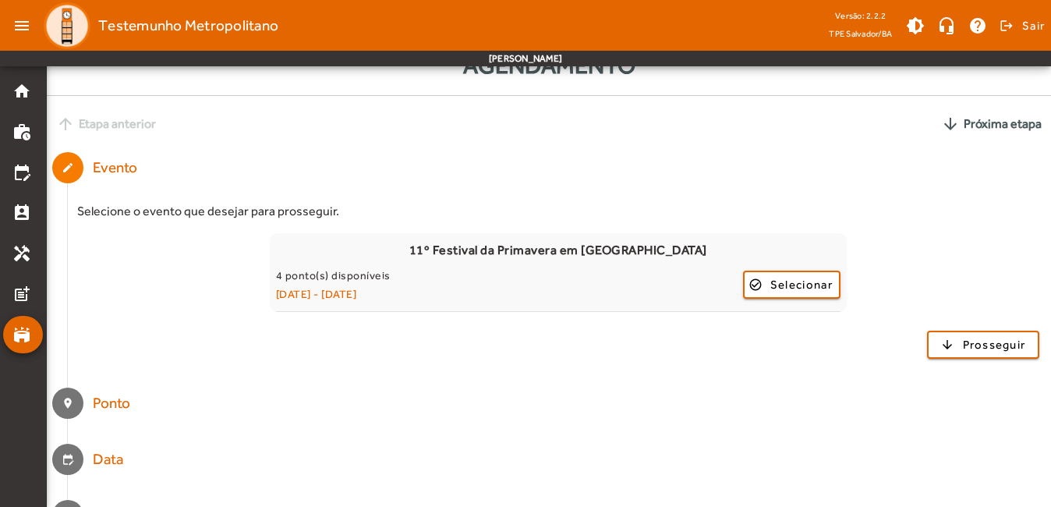
scroll to position [52, 0]
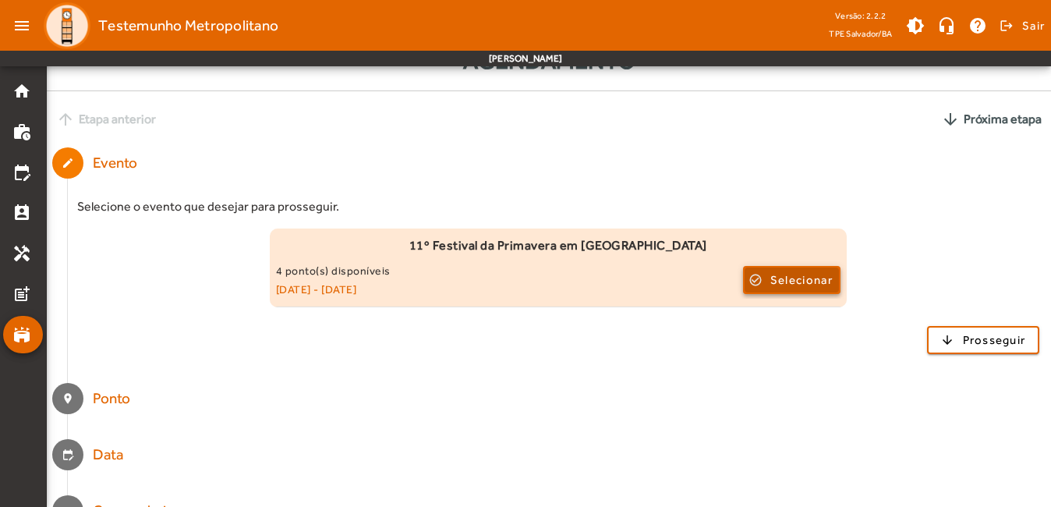
click at [780, 281] on span "Selecionar" at bounding box center [801, 279] width 62 height 19
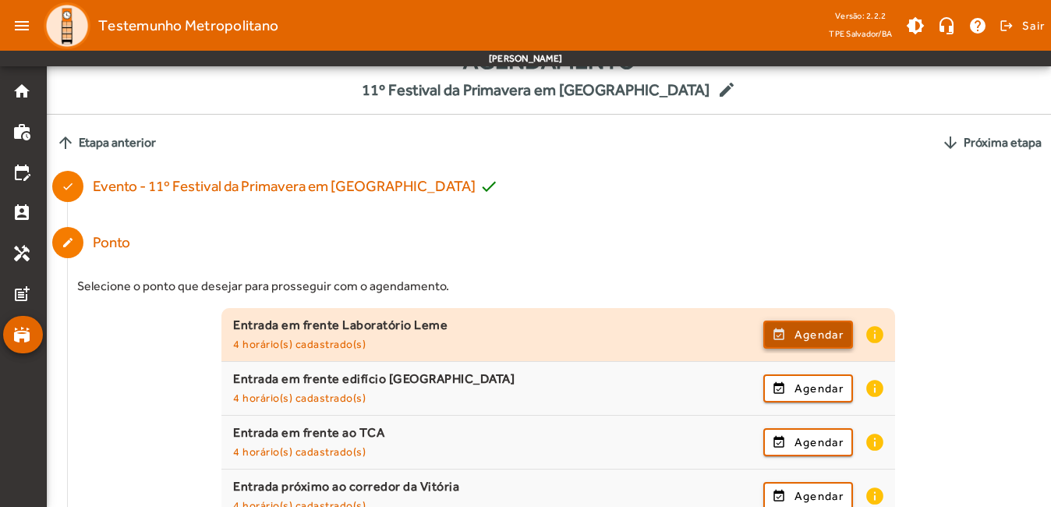
click at [794, 338] on span "Agendar" at bounding box center [818, 334] width 49 height 19
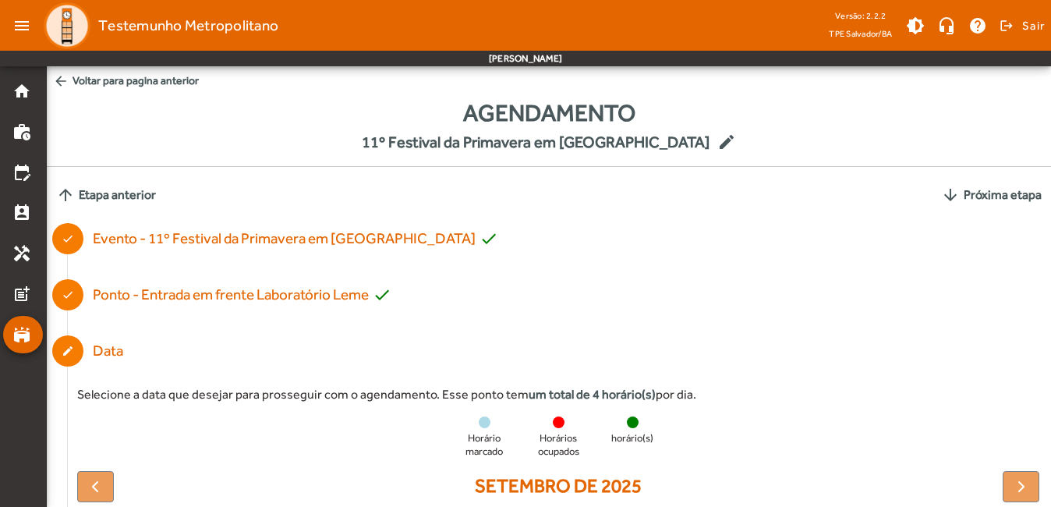
scroll to position [443, 0]
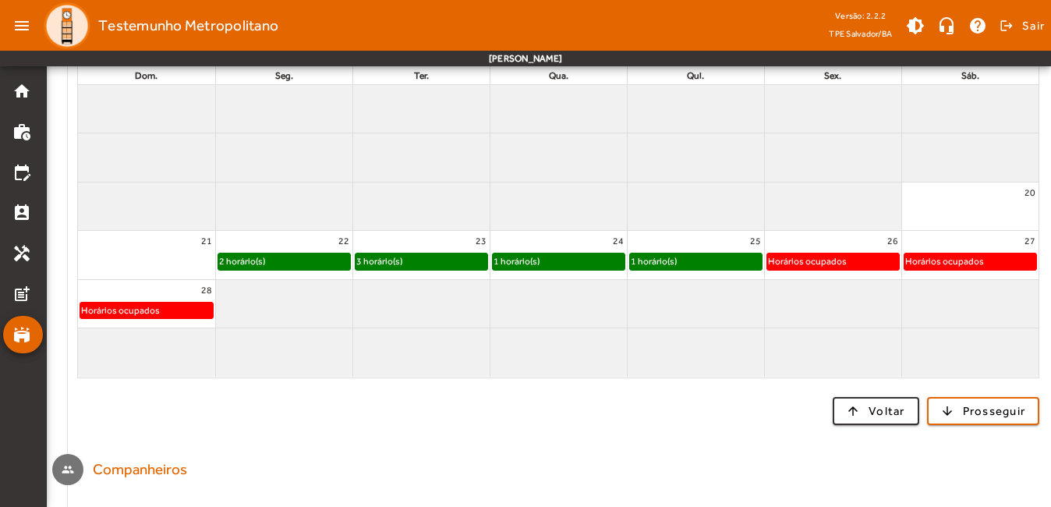
click at [662, 295] on div at bounding box center [695, 304] width 136 height 48
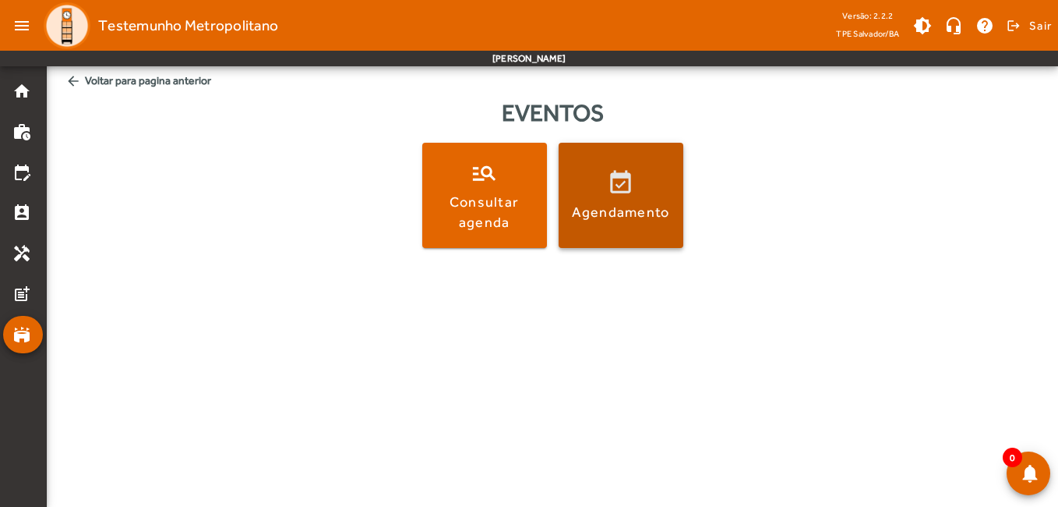
click at [588, 183] on span at bounding box center [621, 195] width 125 height 37
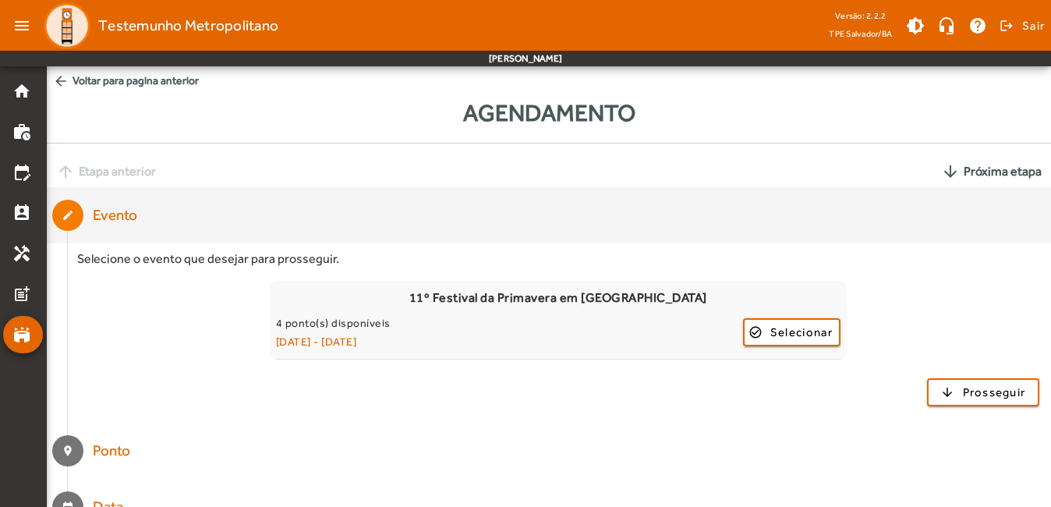
drag, startPoint x: 1049, startPoint y: 143, endPoint x: 1031, endPoint y: 235, distance: 93.7
click at [1031, 235] on div "Agendamento arrow_upward Etapa anterior arrow_downward Próxima etapa Editable c…" at bounding box center [549, 371] width 1004 height 552
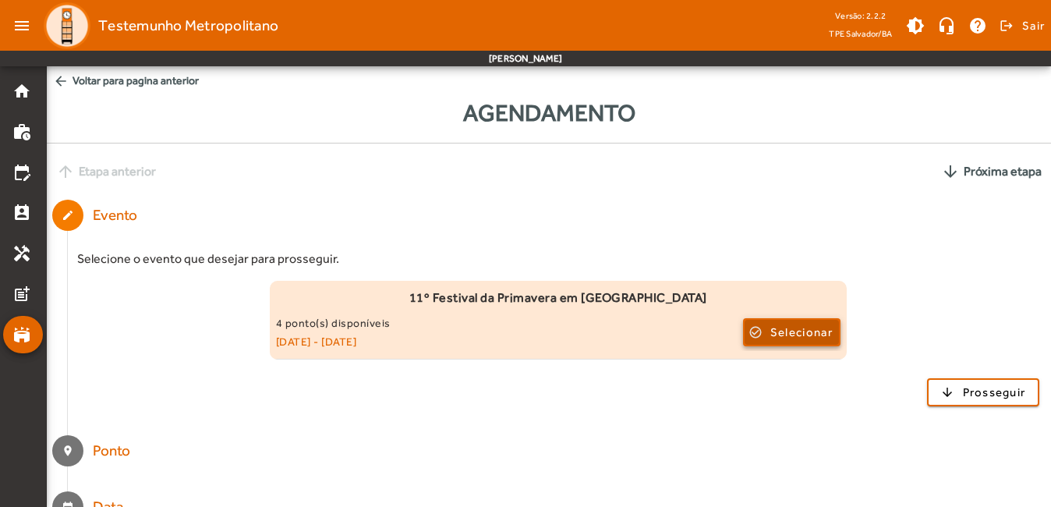
click at [802, 332] on span "Selecionar" at bounding box center [801, 332] width 62 height 19
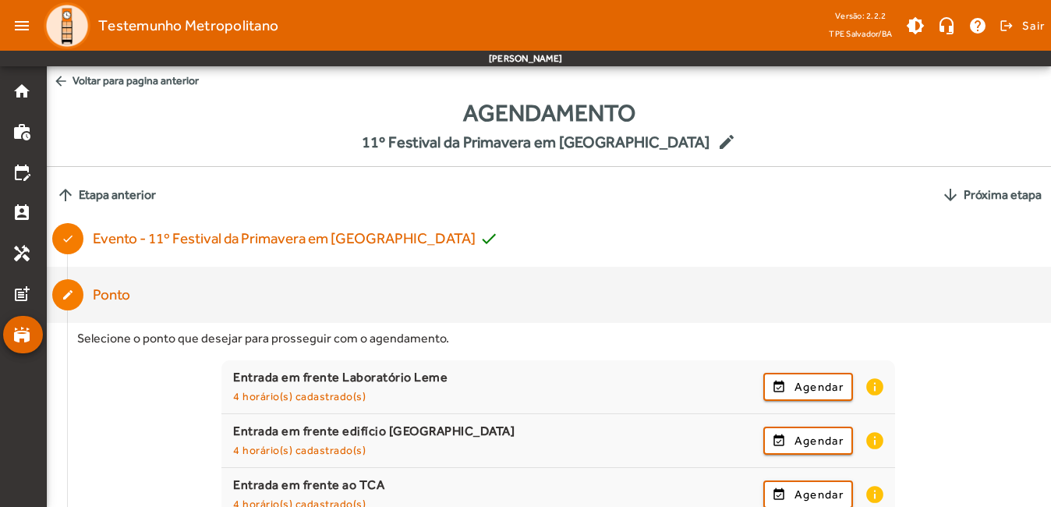
scroll to position [303, 0]
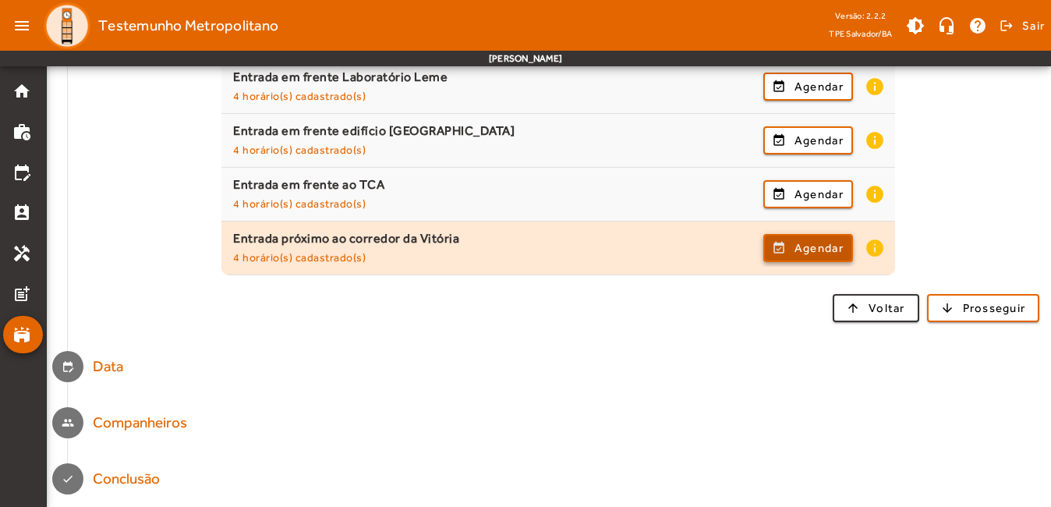
click at [801, 246] on span "Agendar" at bounding box center [818, 247] width 49 height 19
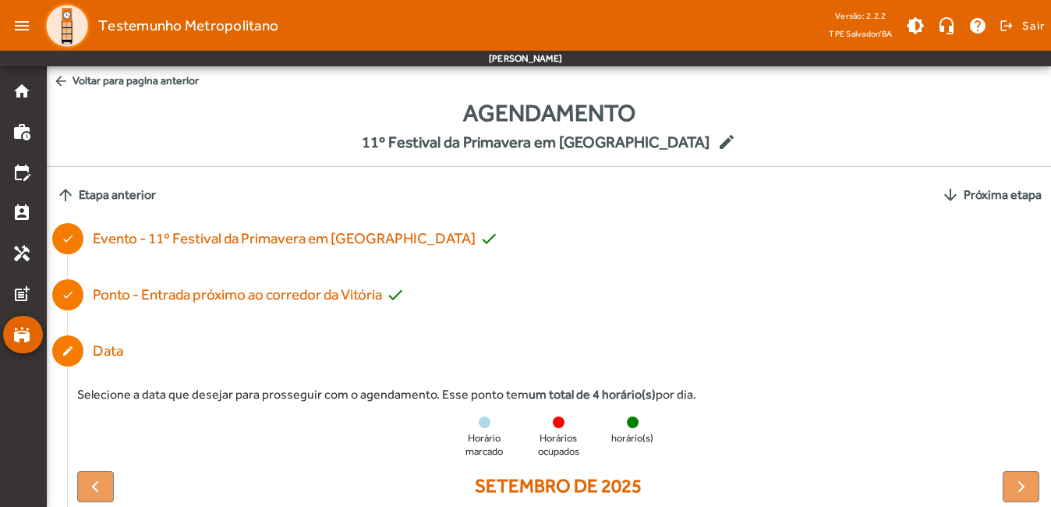
scroll to position [443, 0]
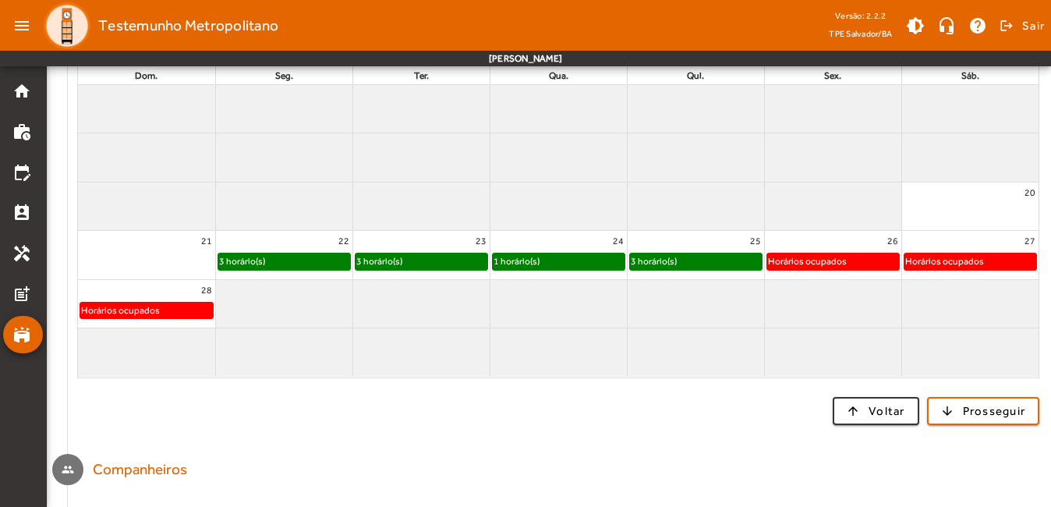
click at [1050, 130] on div "Selecione a data que desejar para prosseguir com o agendamento. Esse ponto tem …" at bounding box center [559, 192] width 984 height 500
click at [72, 261] on div "Selecione a data que desejar para prosseguir com o agendamento. Esse ponto tem …" at bounding box center [559, 192] width 984 height 500
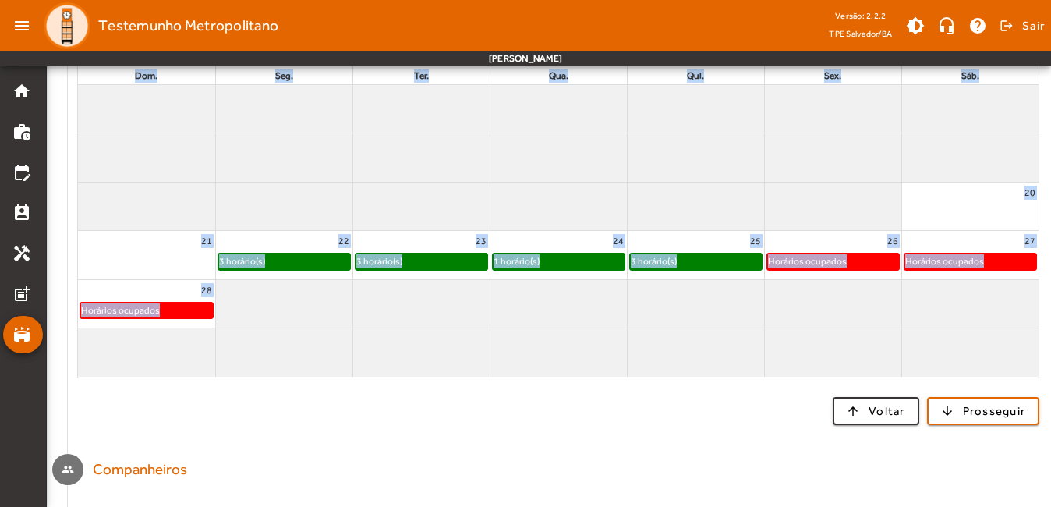
click at [72, 261] on div "Selecione a data que desejar para prosseguir com o agendamento. Esse ponto tem …" at bounding box center [559, 192] width 984 height 500
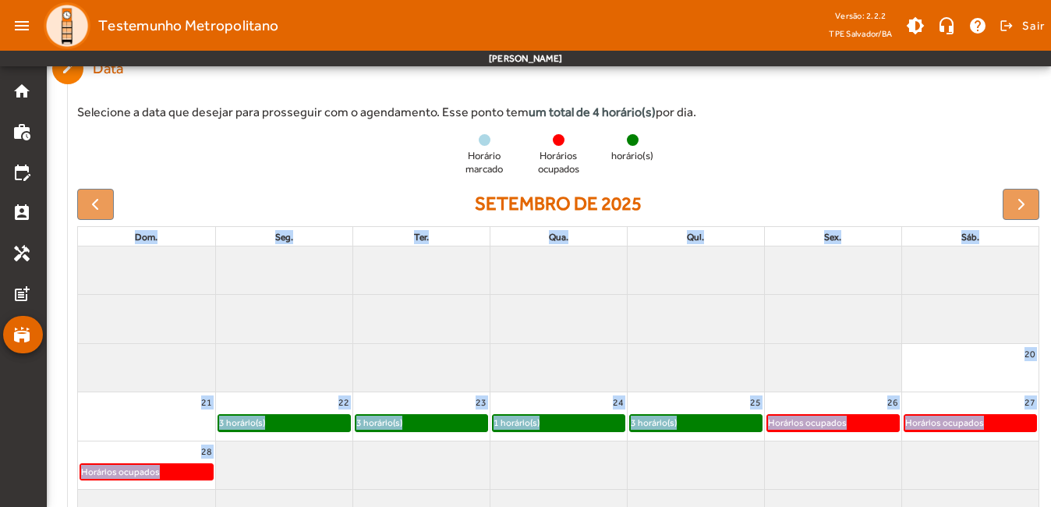
scroll to position [280, 0]
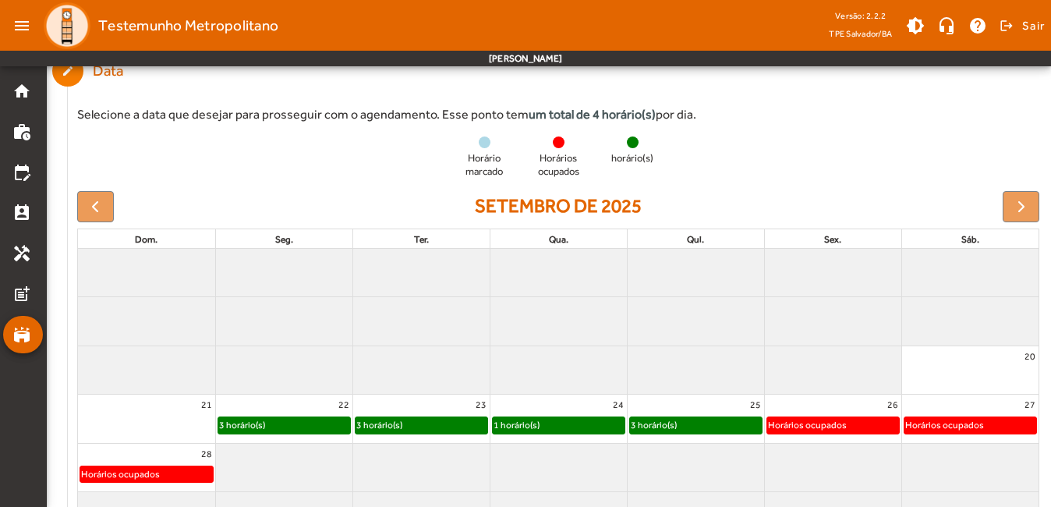
click at [103, 203] on div at bounding box center [95, 206] width 37 height 31
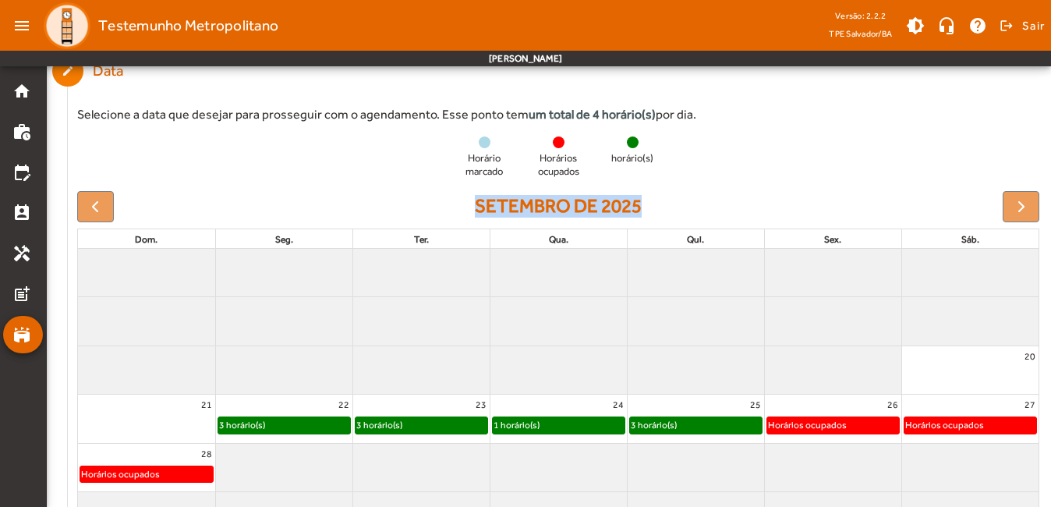
click at [103, 203] on div at bounding box center [95, 206] width 37 height 31
click at [1020, 204] on div at bounding box center [1020, 206] width 37 height 31
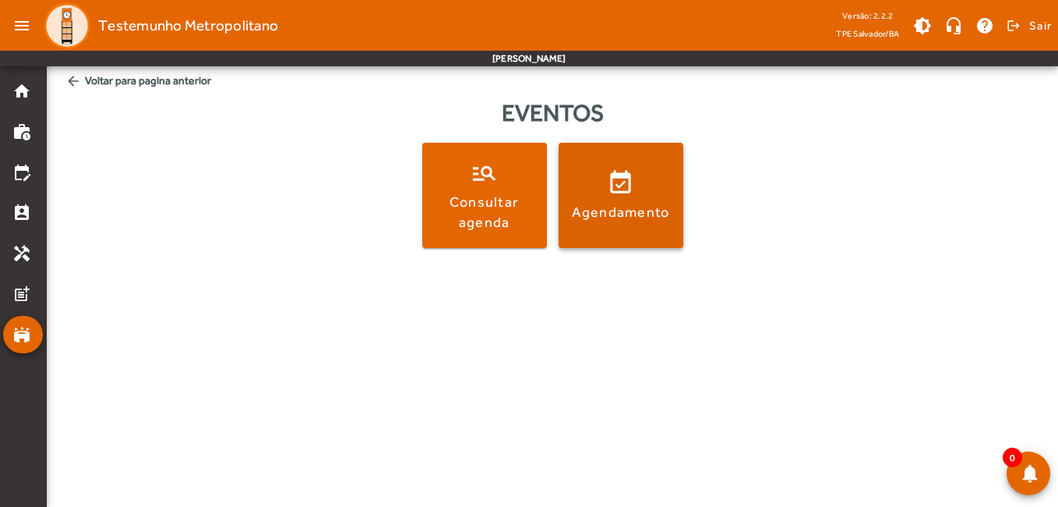
click at [587, 158] on span at bounding box center [621, 195] width 125 height 105
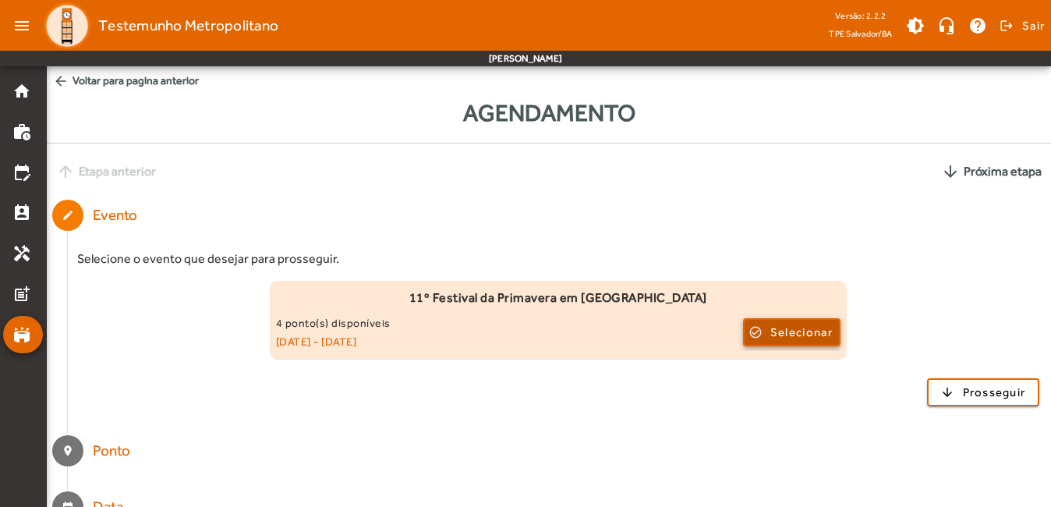
click at [810, 325] on span "Selecionar" at bounding box center [801, 332] width 62 height 19
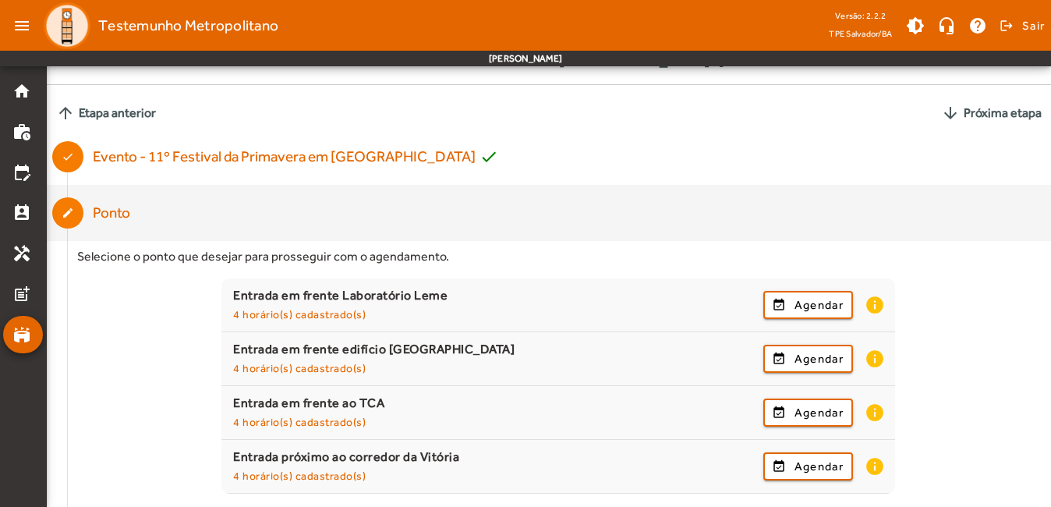
scroll to position [87, 0]
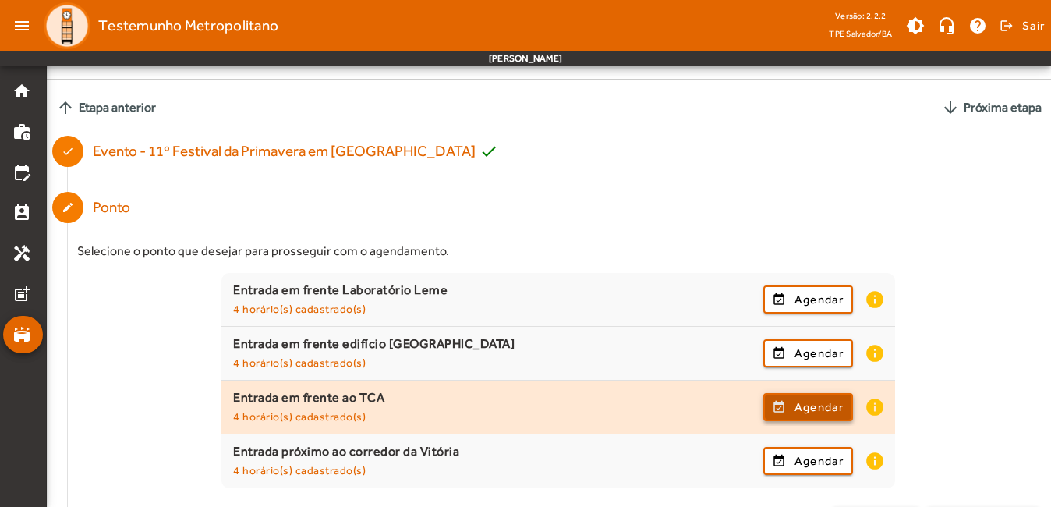
click at [805, 413] on span "Agendar" at bounding box center [818, 406] width 49 height 19
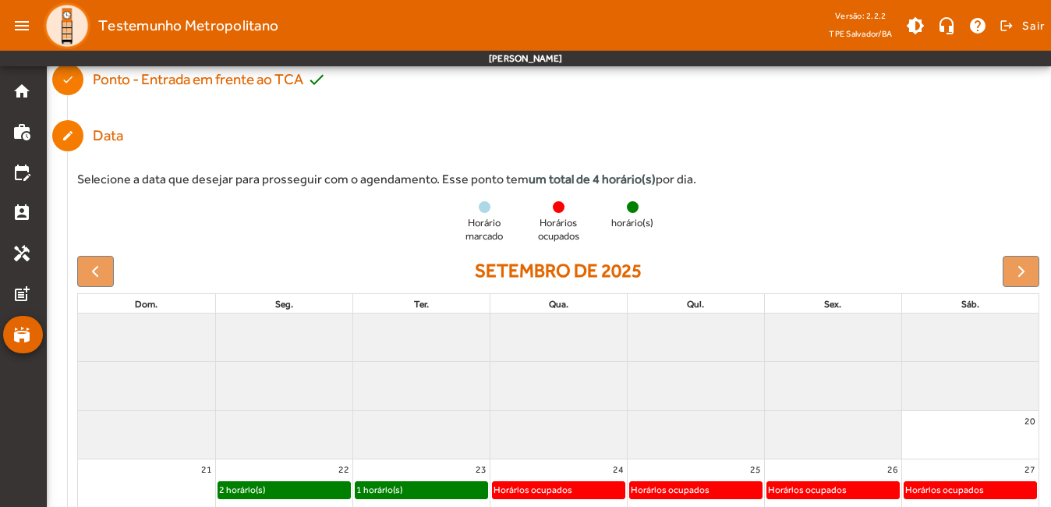
scroll to position [213, 0]
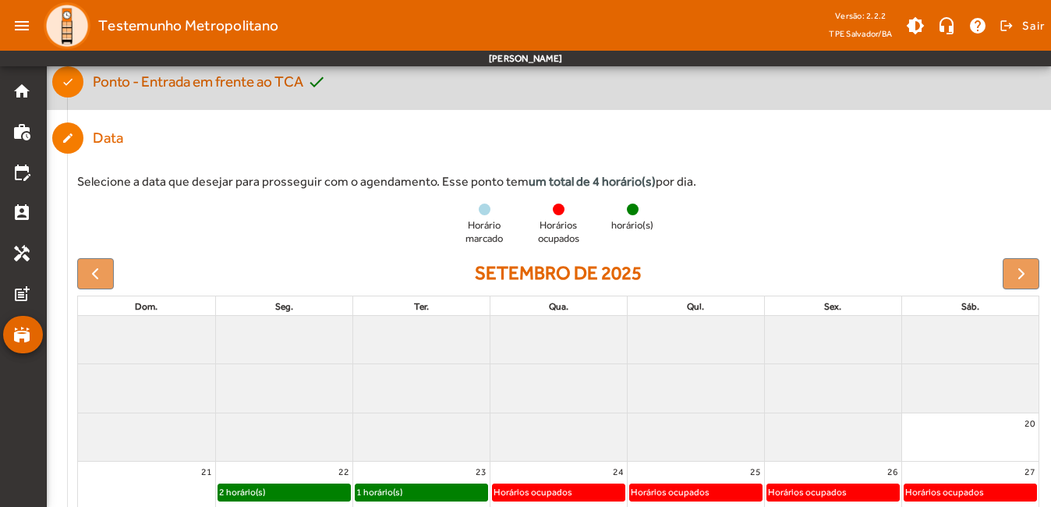
click at [199, 88] on div "Ponto - Entrada em frente ao TCA check" at bounding box center [209, 82] width 233 height 23
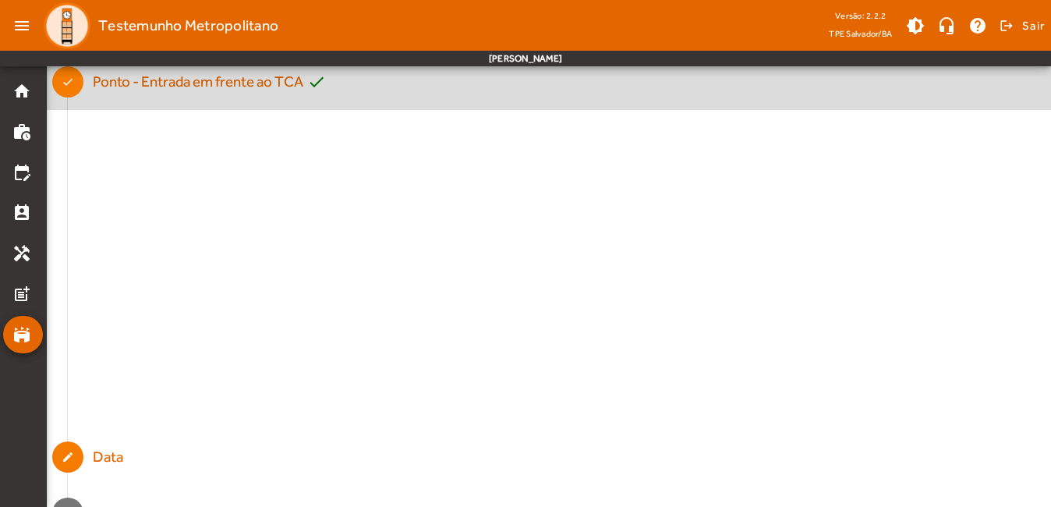
scroll to position [0, 0]
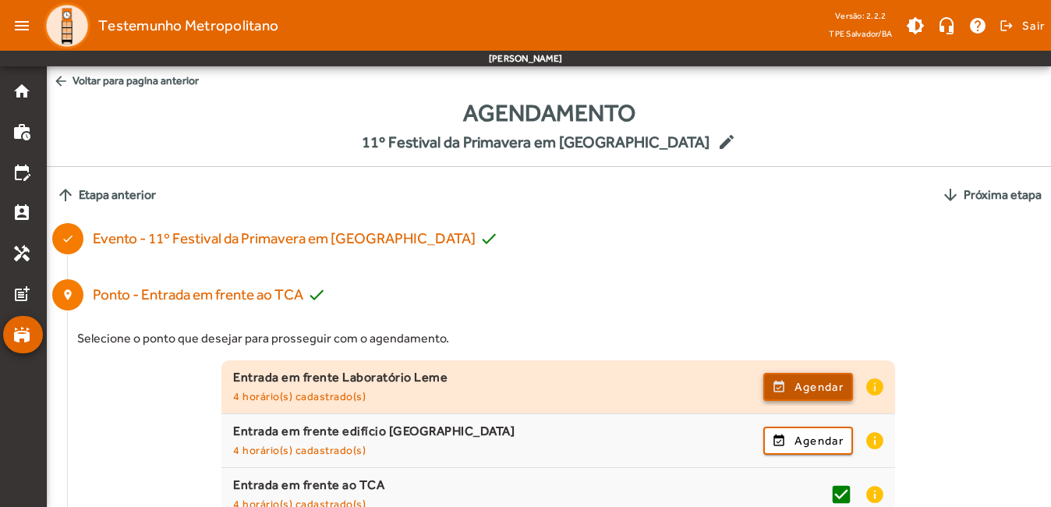
click at [802, 380] on span "Agendar" at bounding box center [818, 386] width 49 height 19
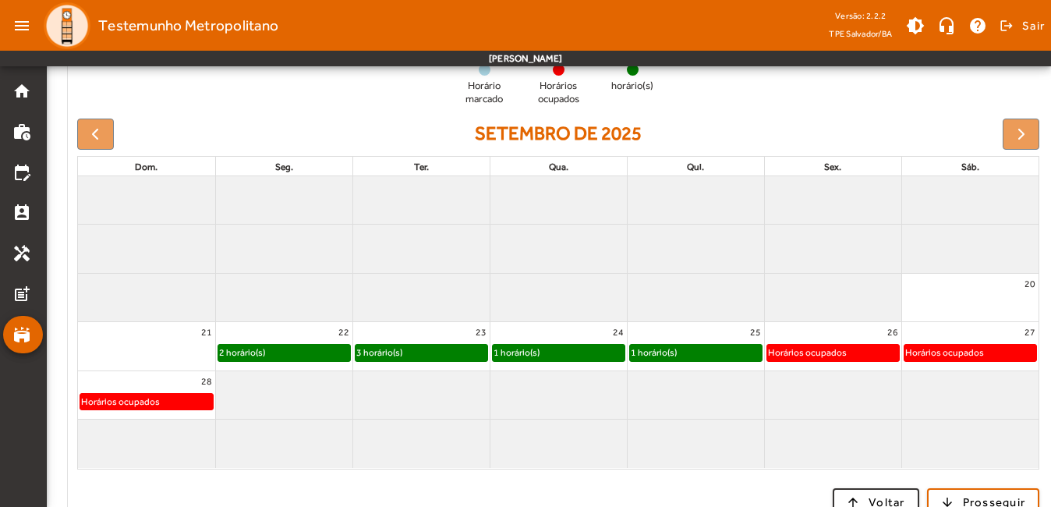
scroll to position [355, 0]
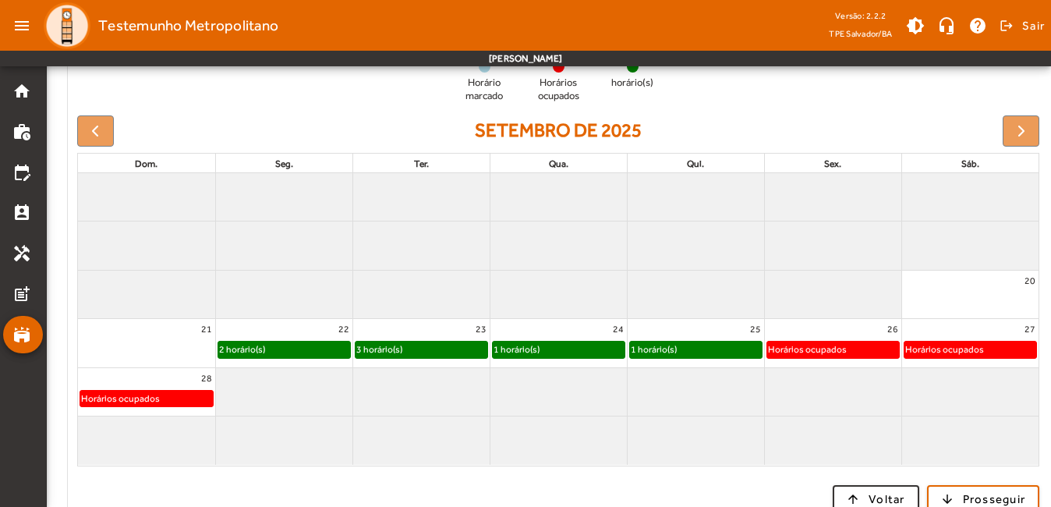
click at [693, 352] on div "1 horário(s)" at bounding box center [696, 349] width 132 height 16
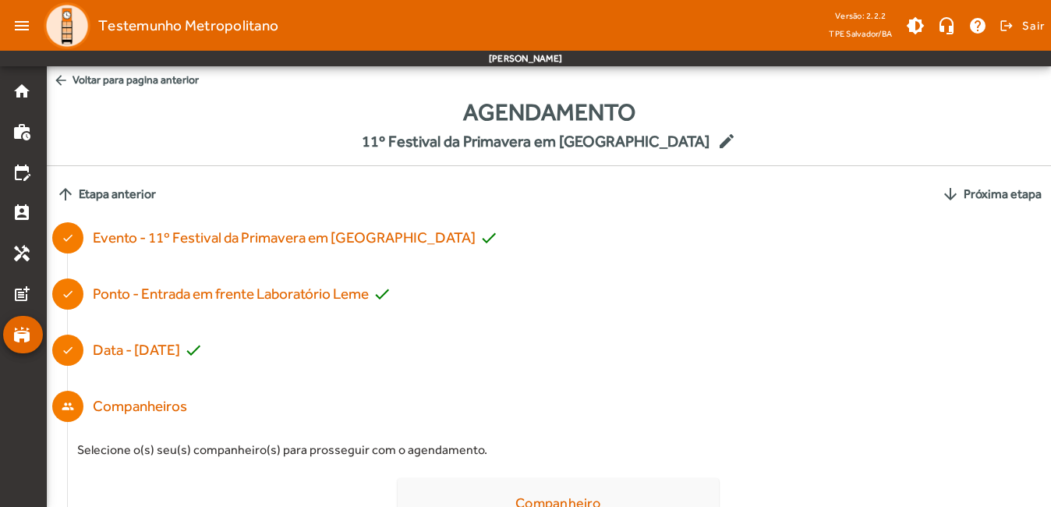
scroll to position [0, 0]
click at [949, 30] on span at bounding box center [945, 25] width 37 height 37
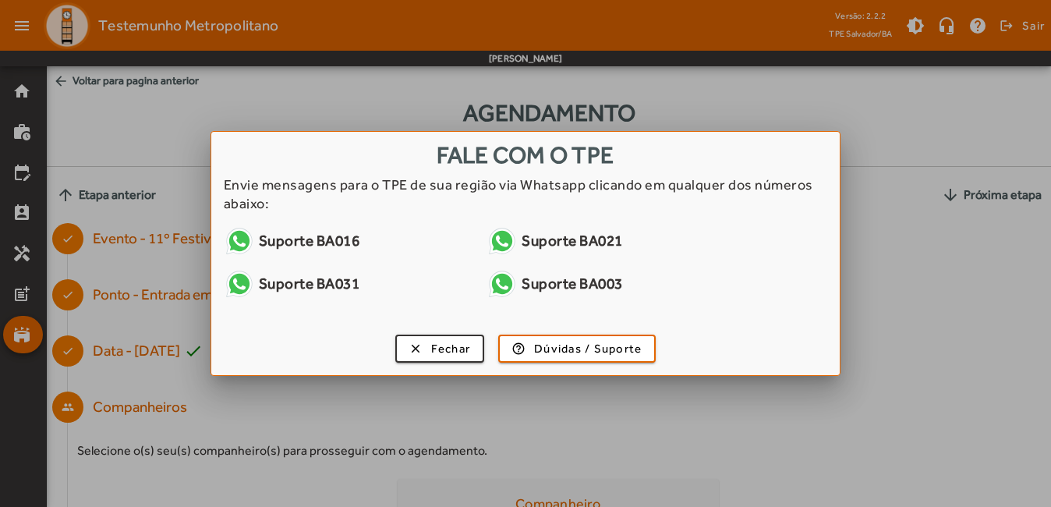
click at [331, 281] on link "Suporte BA031" at bounding box center [350, 283] width 252 height 31
click at [394, 68] on div at bounding box center [525, 253] width 1051 height 507
